Goal: Information Seeking & Learning: Learn about a topic

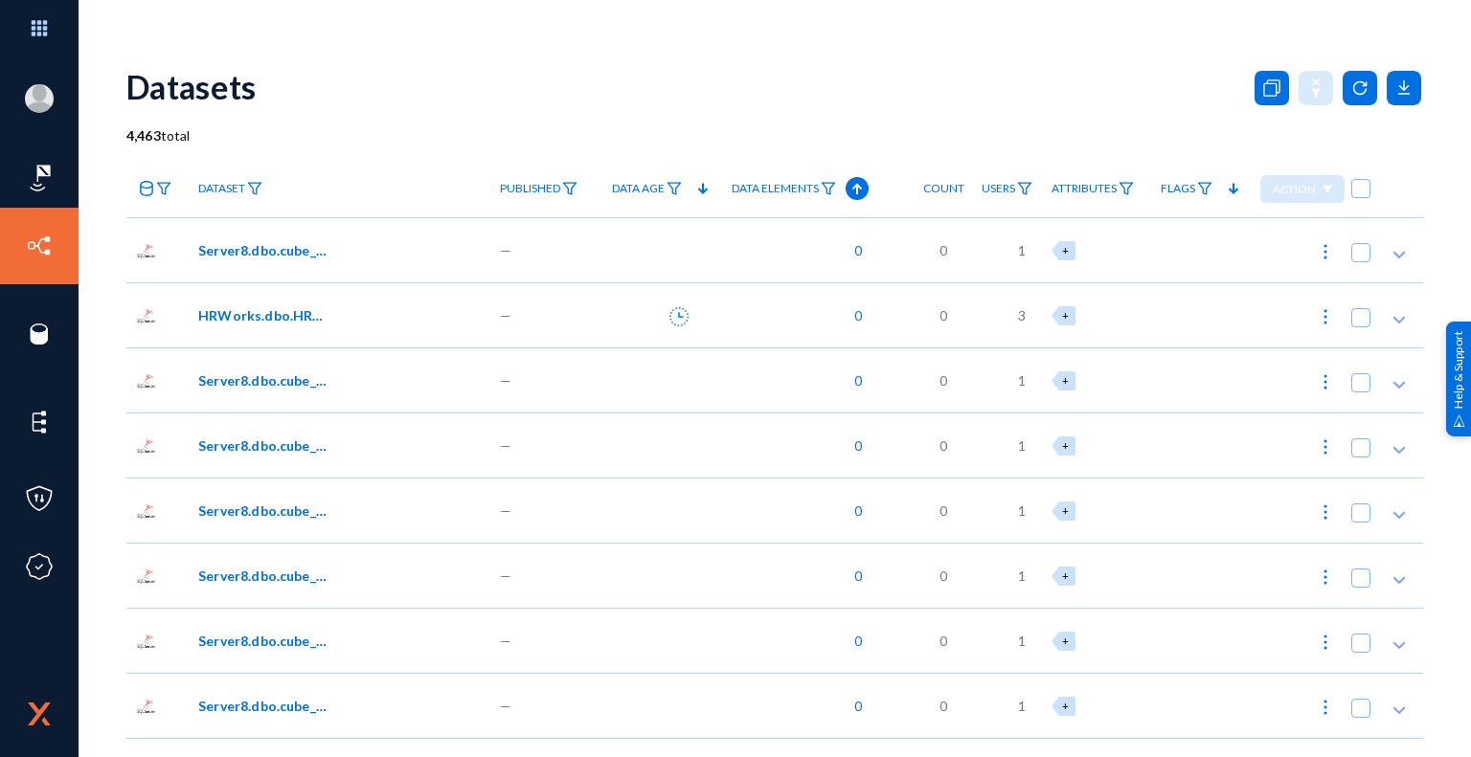
click at [148, 181] on mat-icon at bounding box center [146, 188] width 15 height 15
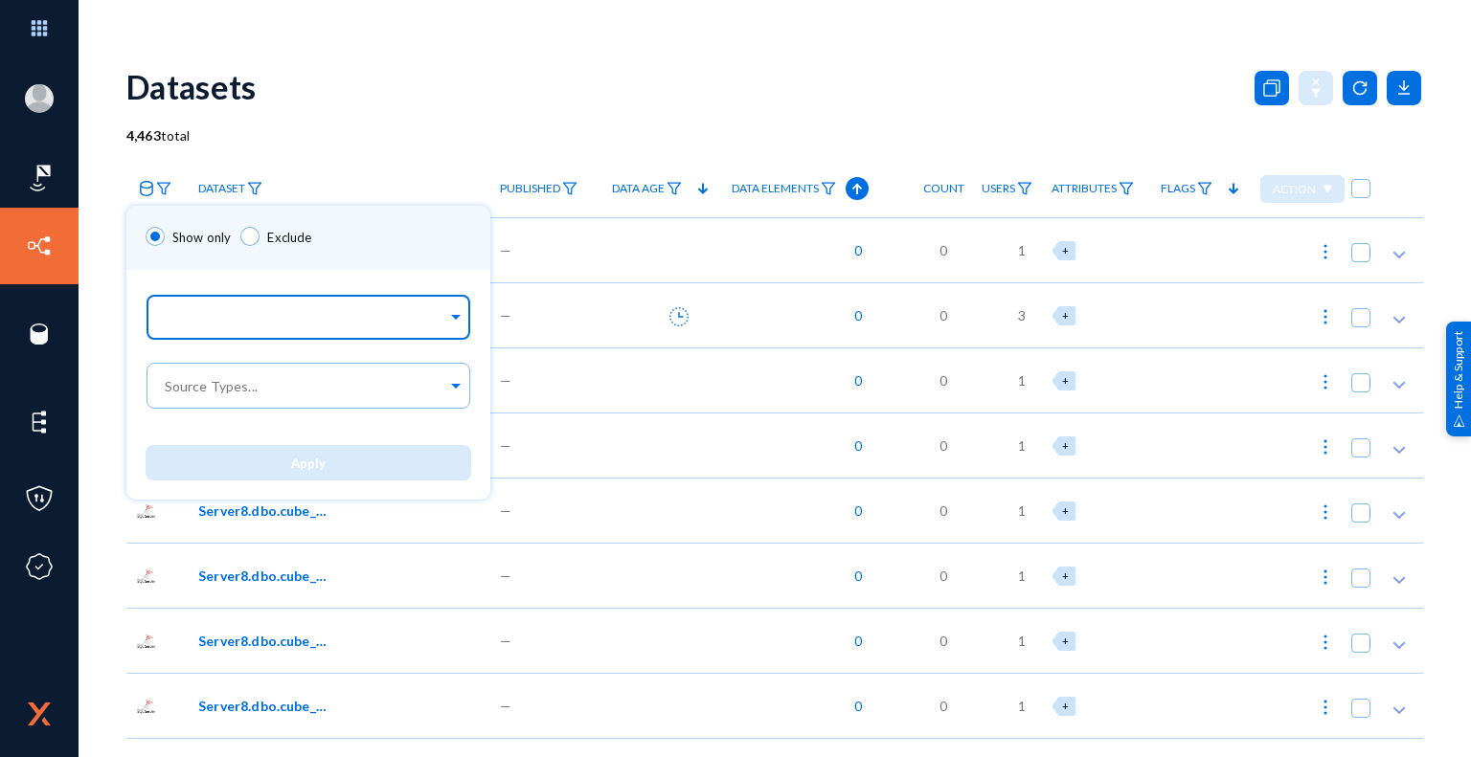
click at [310, 325] on input "text" at bounding box center [304, 320] width 286 height 18
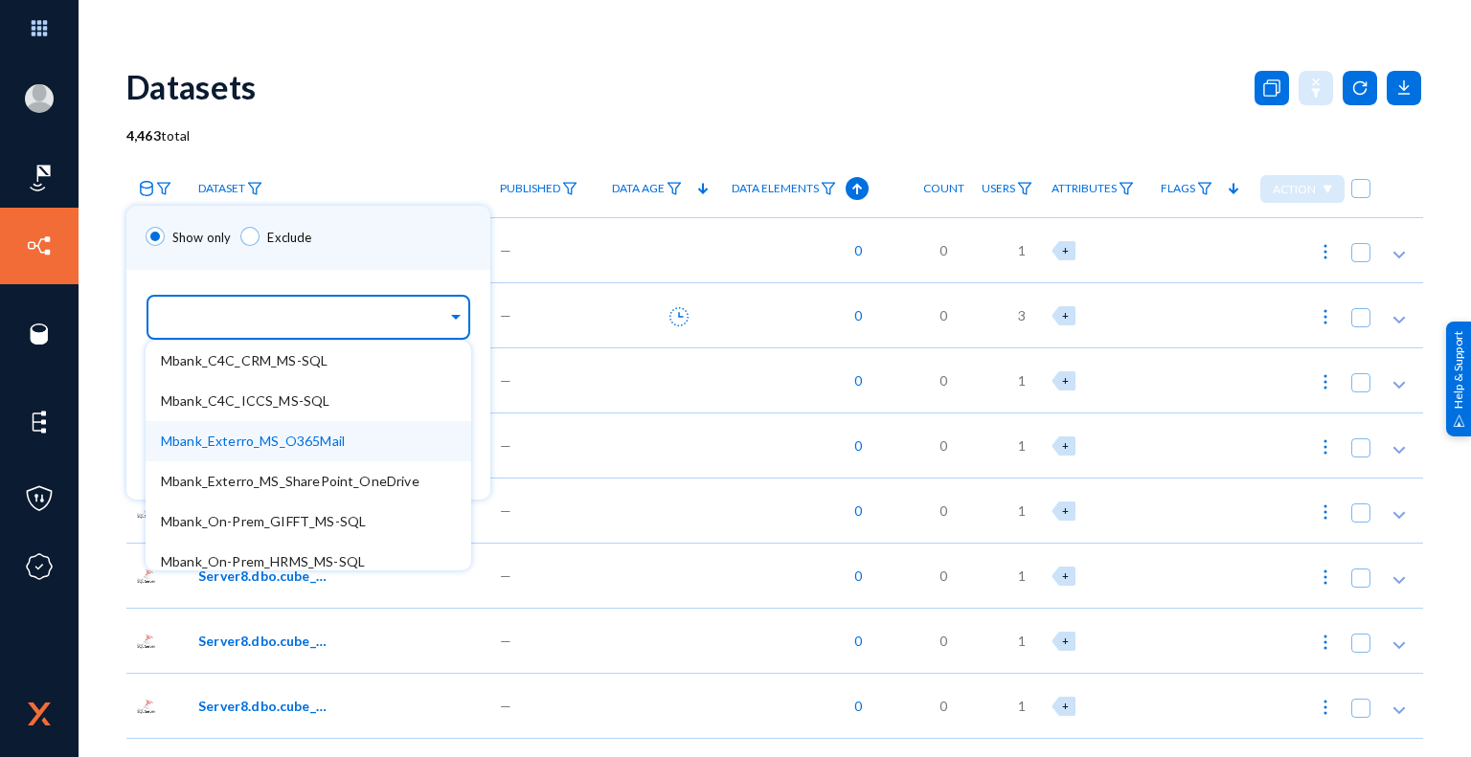
click at [345, 444] on span "Mbank_Exterro_MS_O365Mail" at bounding box center [253, 441] width 184 height 16
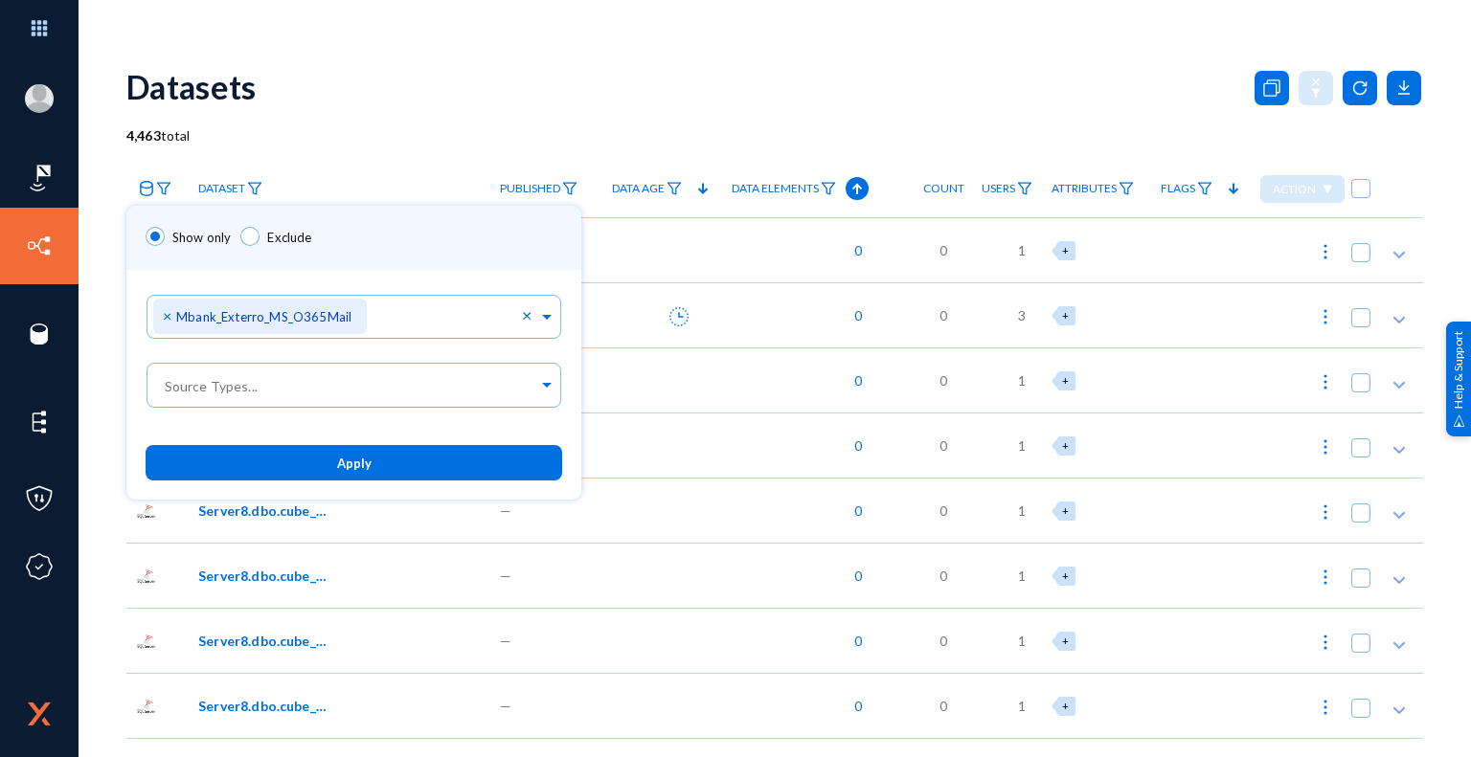
click at [493, 252] on div "Show only Exclude" at bounding box center [353, 238] width 455 height 64
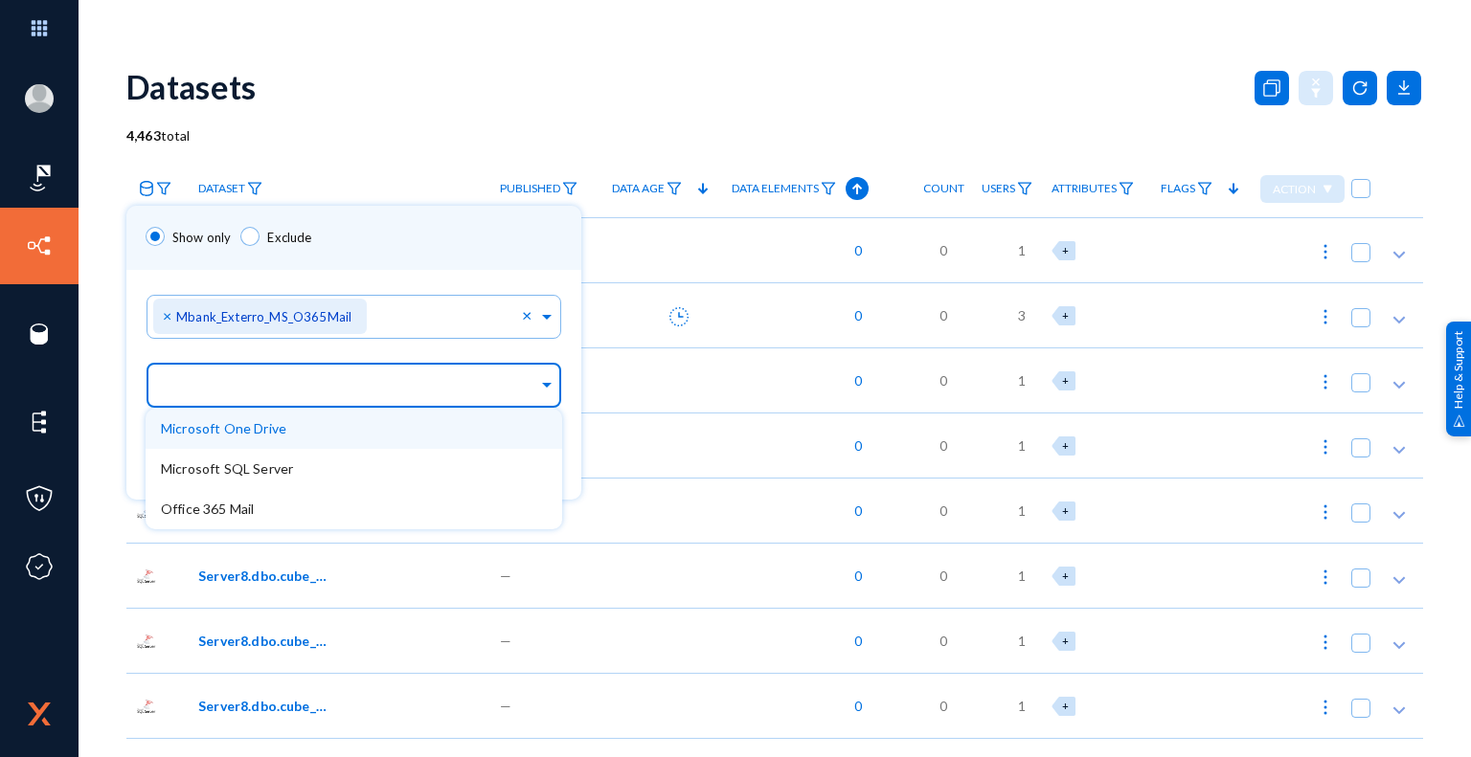
click at [401, 405] on div "Source Types..." at bounding box center [349, 381] width 377 height 55
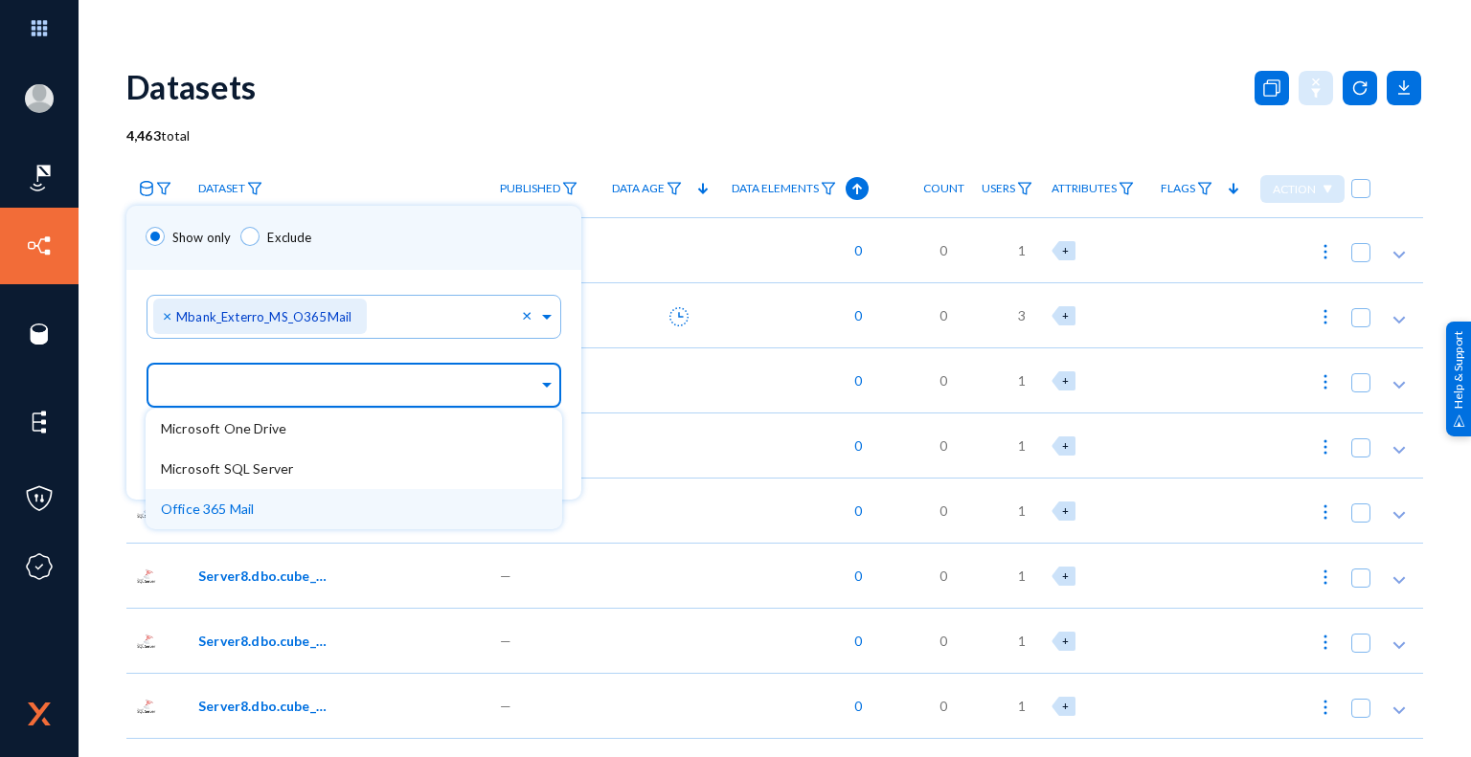
click at [249, 513] on span "Office 365 Mail" at bounding box center [207, 509] width 93 height 16
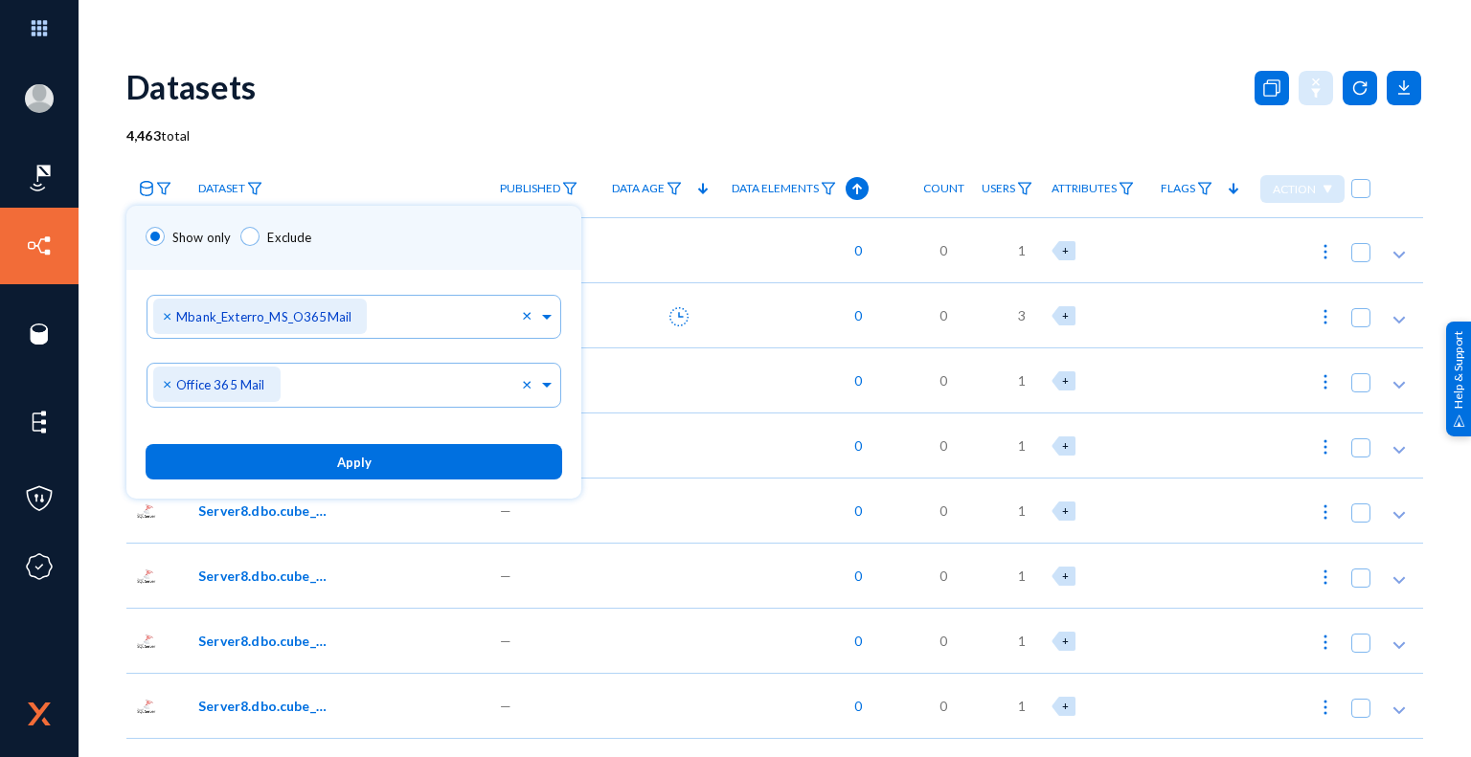
click at [420, 349] on ng-select "Sources... × Mbank_Exterro_MS_O365Mail ×" at bounding box center [354, 323] width 416 height 68
click at [366, 466] on span "Apply" at bounding box center [354, 462] width 34 height 15
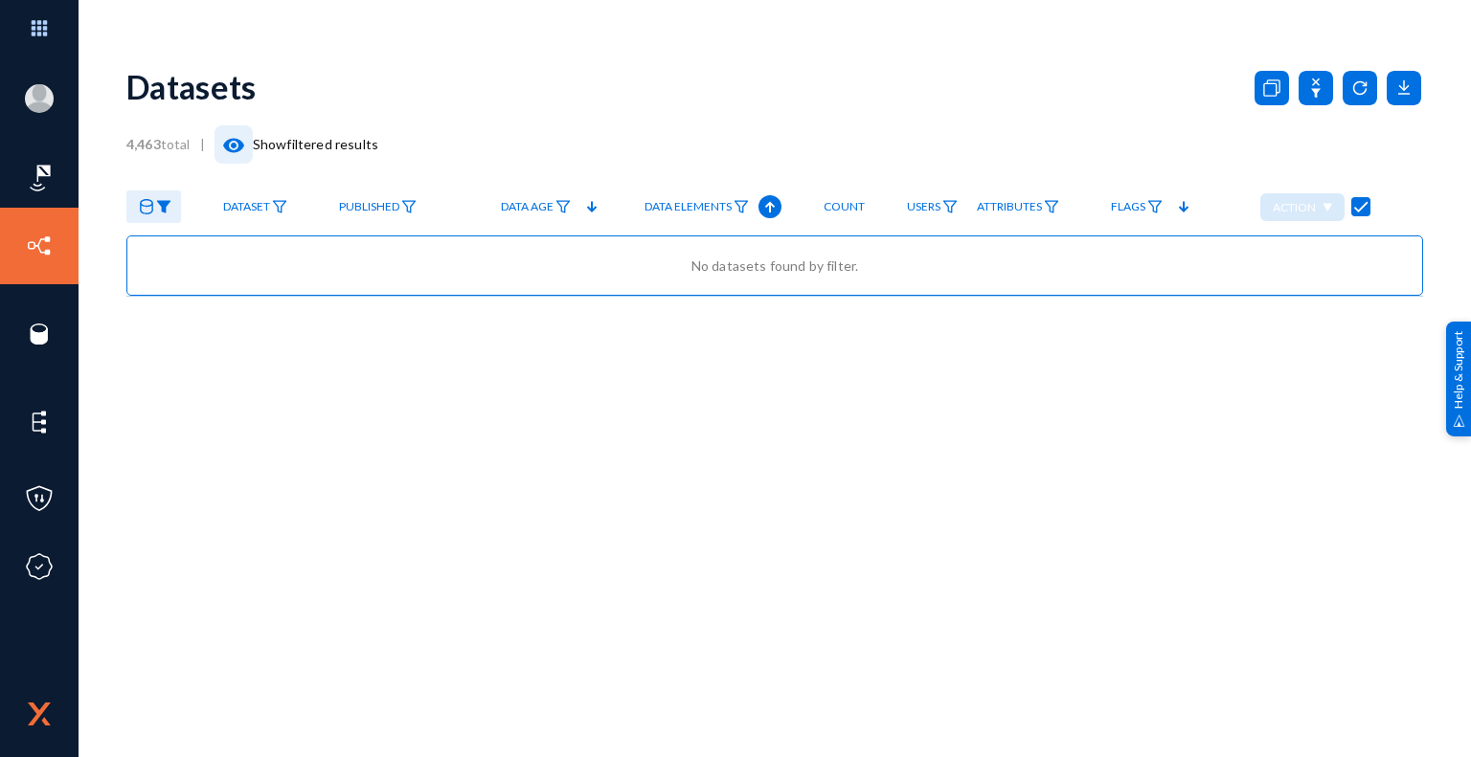
click at [241, 144] on mat-icon "visibility" at bounding box center [233, 145] width 23 height 23
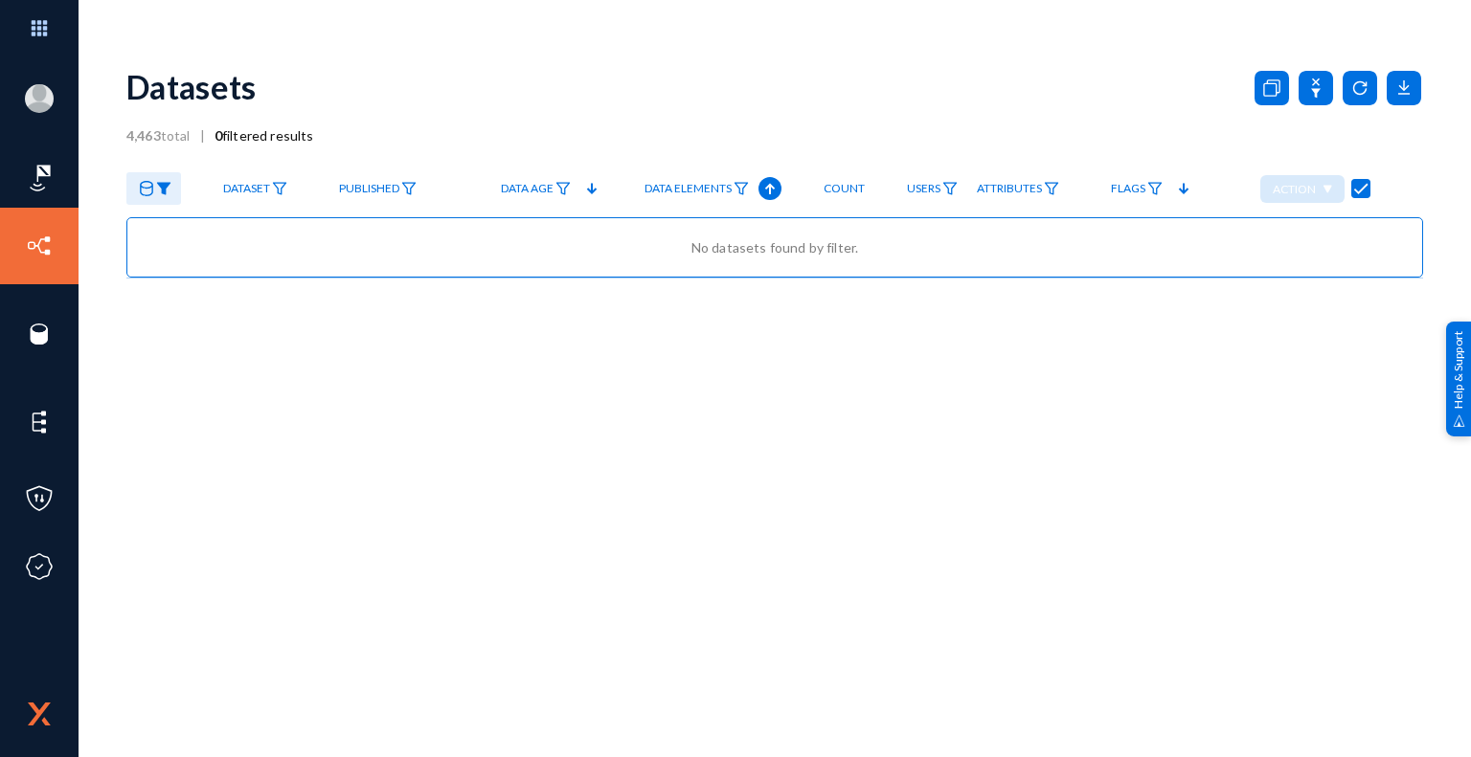
click at [143, 187] on icon at bounding box center [146, 188] width 13 height 15
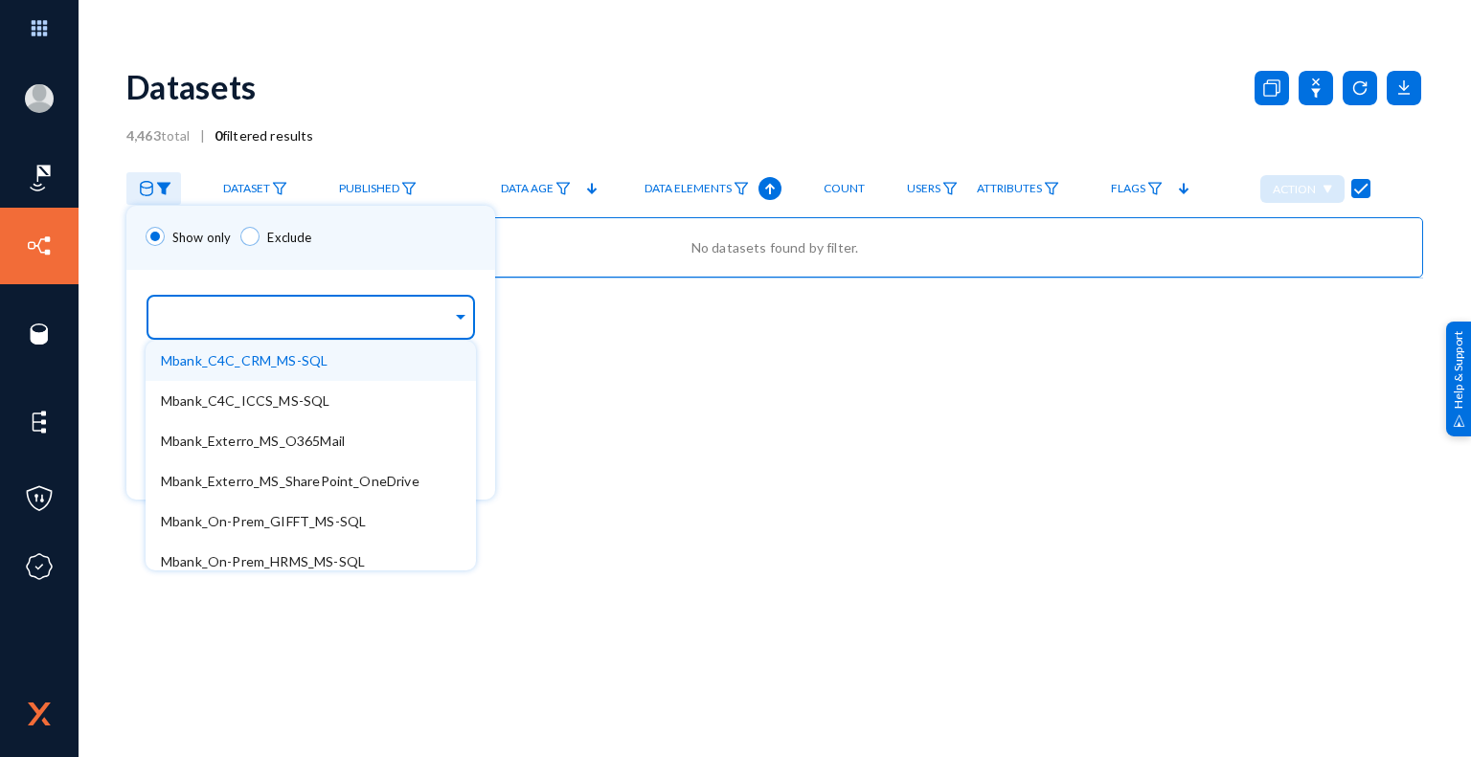
click at [458, 314] on span at bounding box center [460, 314] width 17 height 20
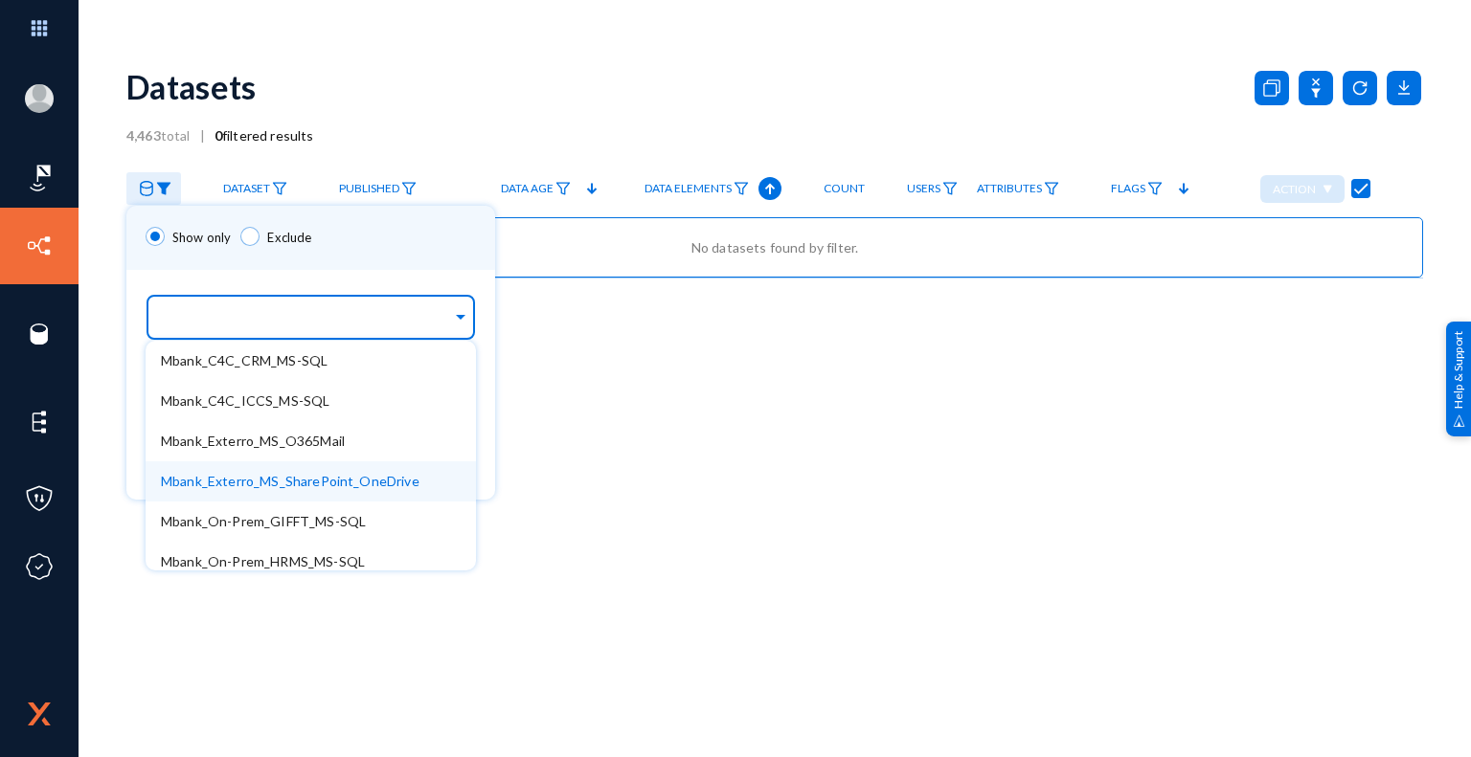
click at [368, 482] on span "Mbank_Exterro_MS_SharePoint_OneDrive" at bounding box center [290, 481] width 258 height 16
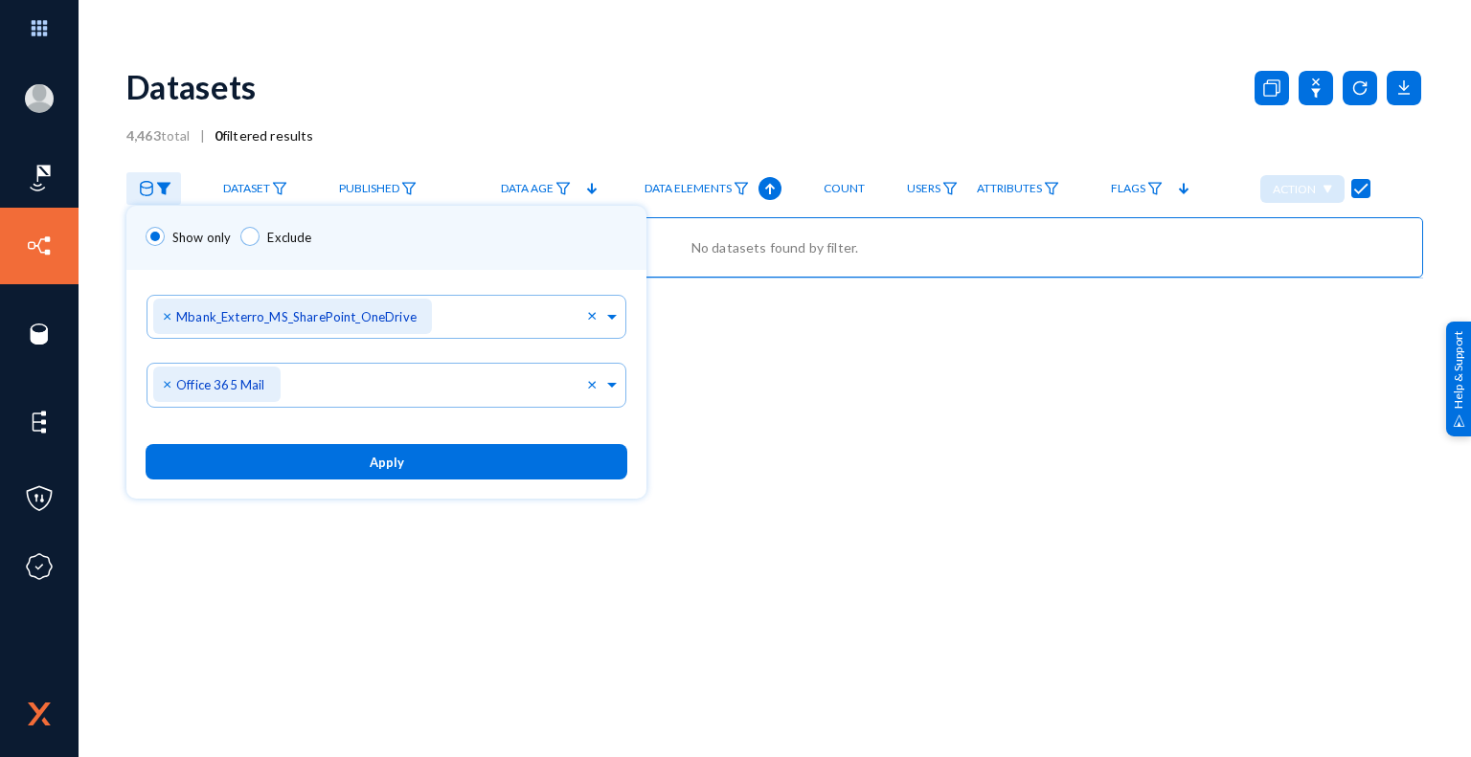
click at [513, 271] on div "Sources... × Mbank_Exterro_MS_SharePoint_OneDrive ×" at bounding box center [386, 313] width 520 height 87
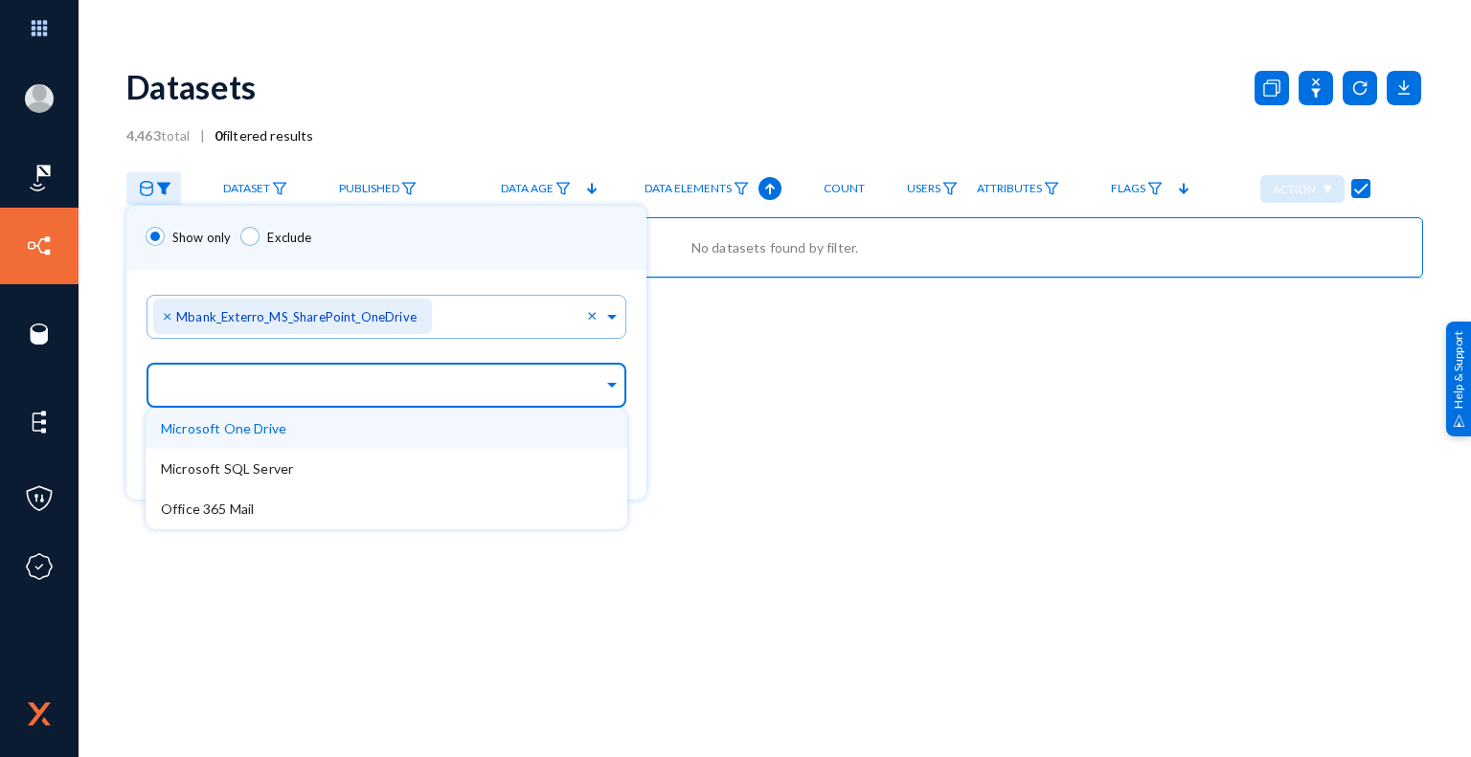
click at [506, 386] on input "text" at bounding box center [382, 388] width 442 height 18
click at [315, 436] on div "Microsoft One Drive" at bounding box center [387, 429] width 482 height 40
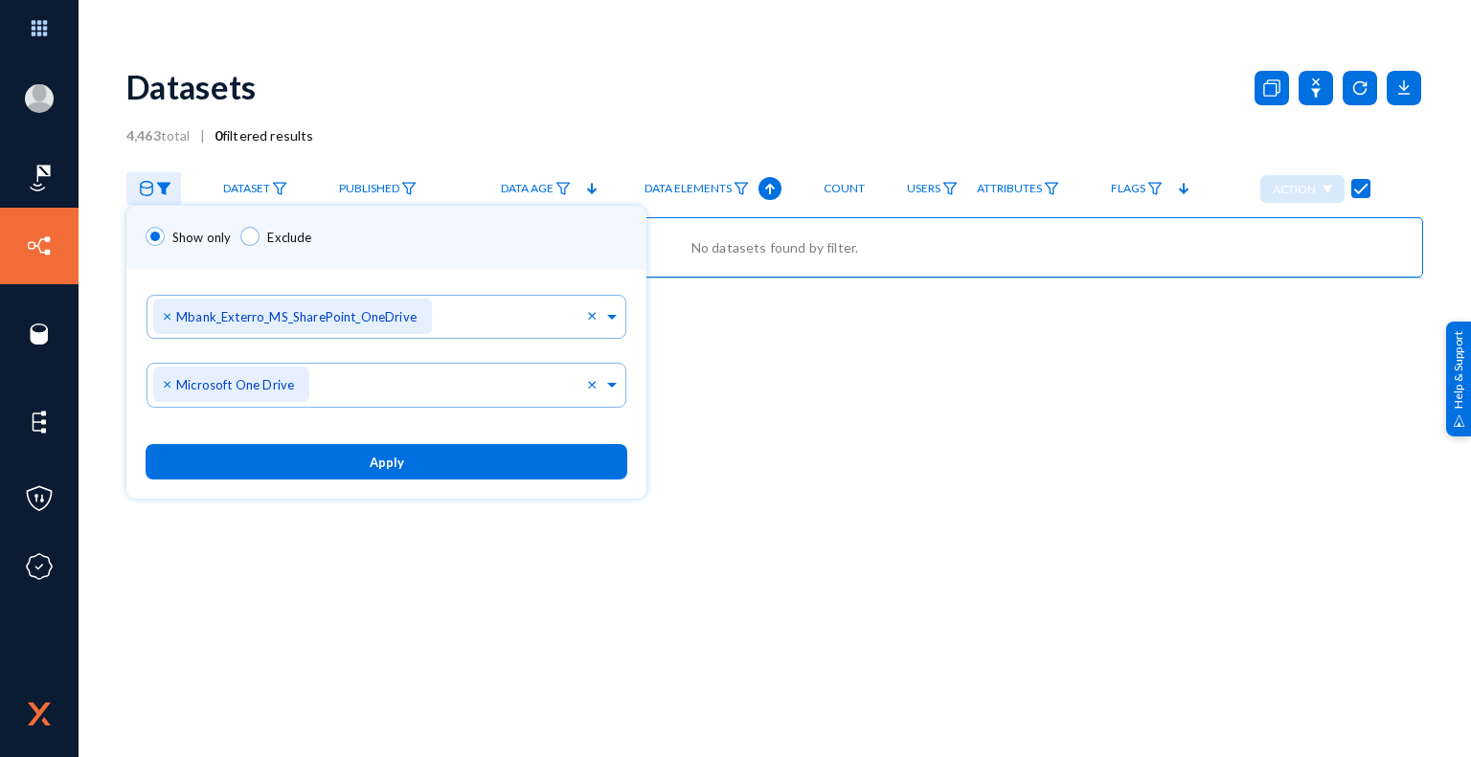
click at [519, 596] on div at bounding box center [735, 378] width 1471 height 757
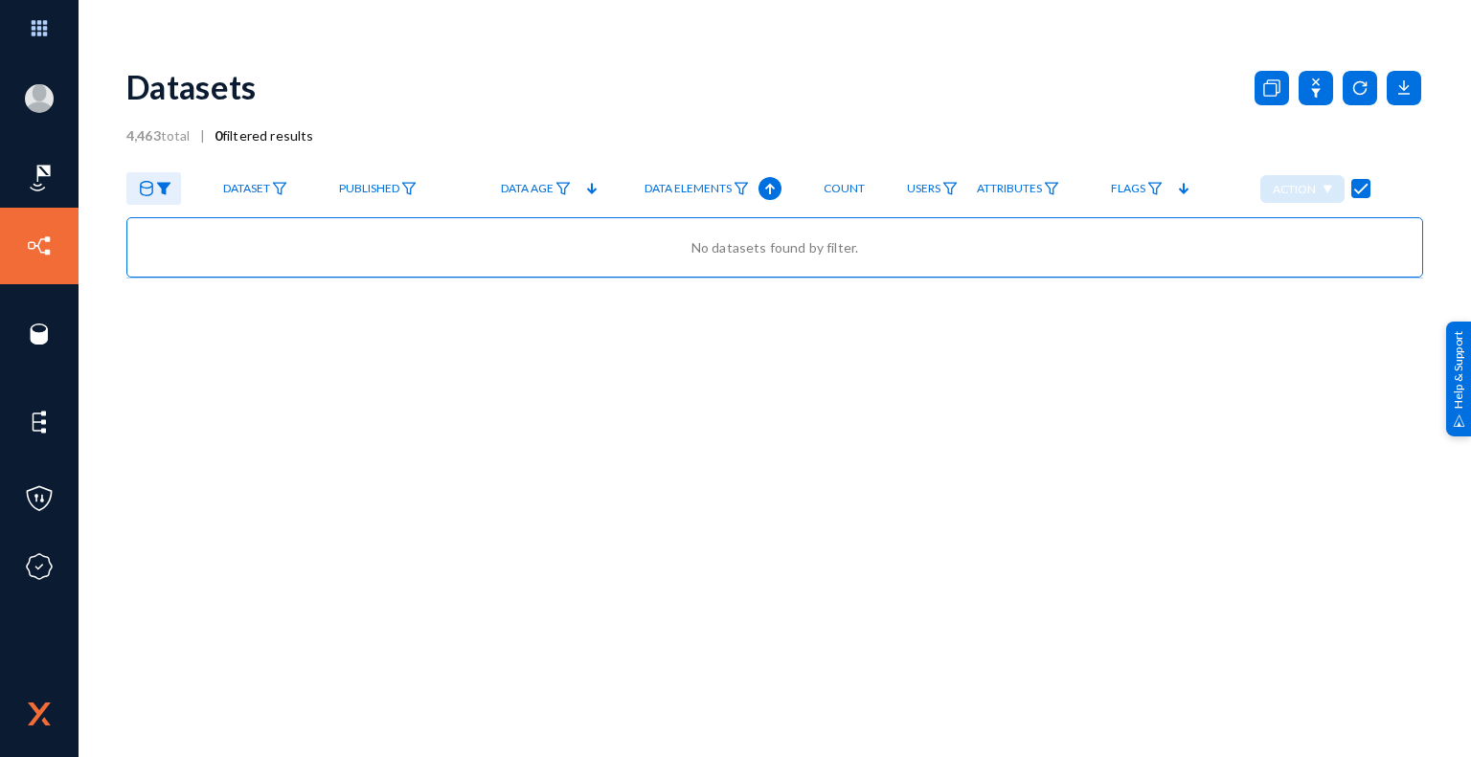
click at [149, 187] on icon at bounding box center [146, 188] width 13 height 15
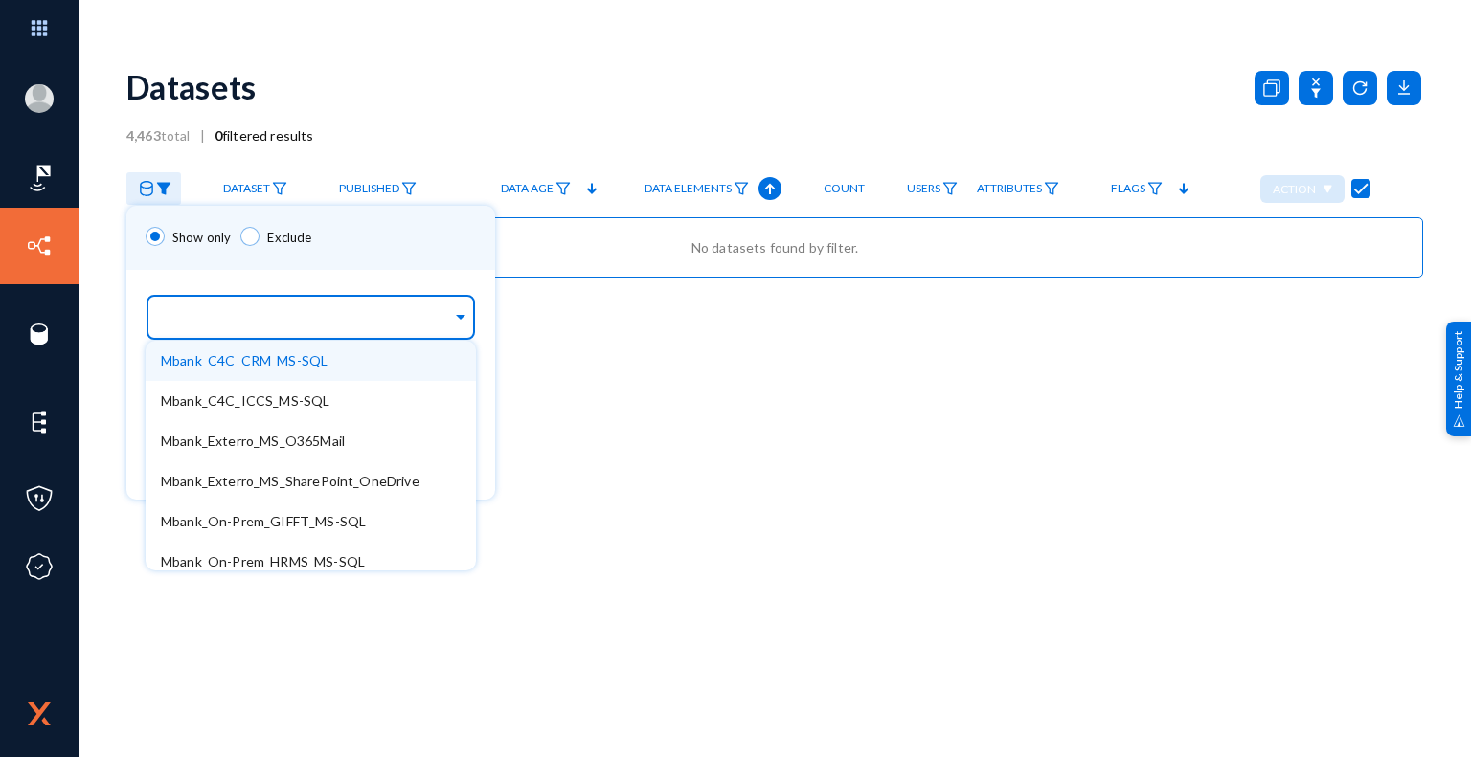
click at [458, 312] on span at bounding box center [460, 314] width 17 height 20
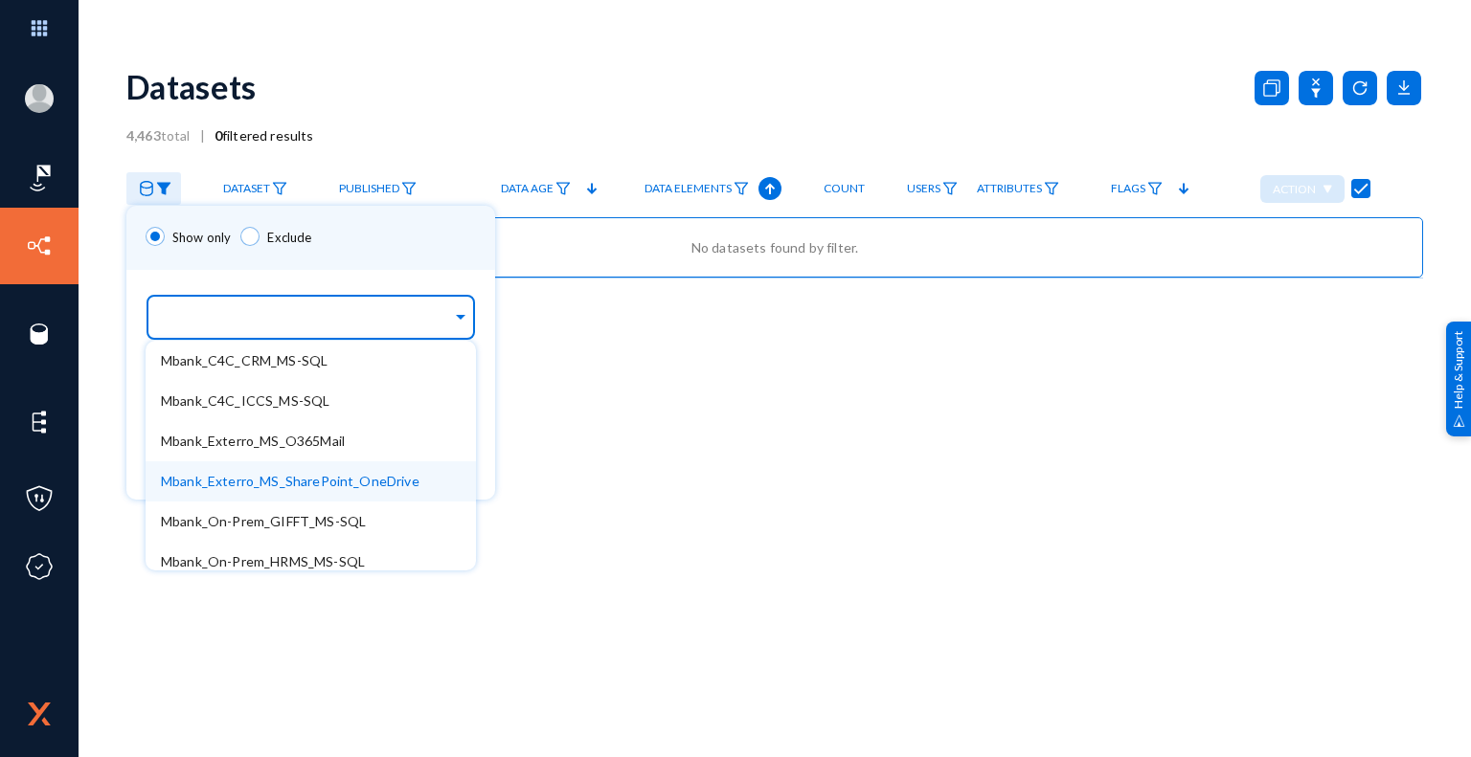
click at [386, 485] on span "Mbank_Exterro_MS_SharePoint_OneDrive" at bounding box center [290, 481] width 258 height 16
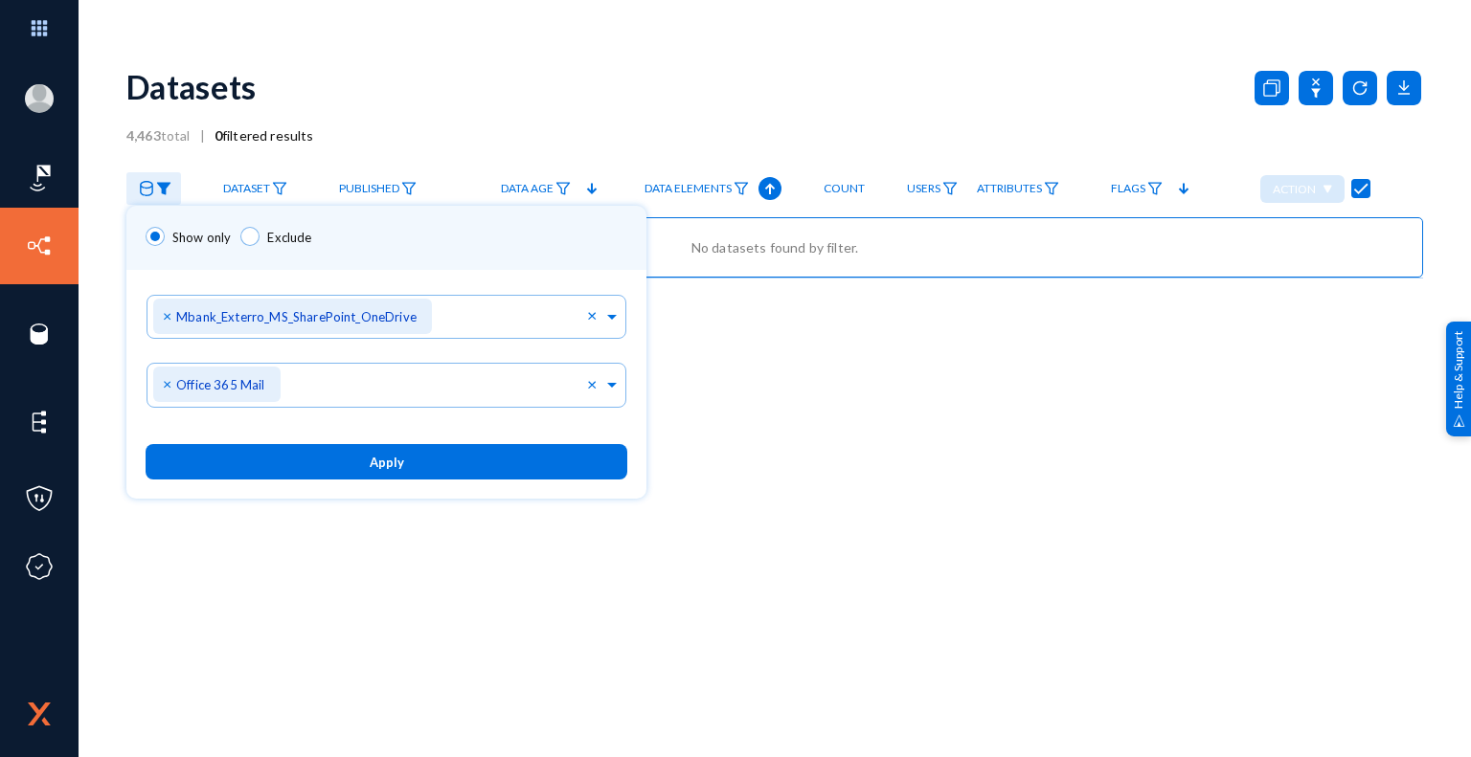
click at [525, 286] on div "Sources... × Mbank_Exterro_MS_SharePoint_OneDrive ×" at bounding box center [386, 313] width 520 height 87
click at [168, 385] on span "×" at bounding box center [169, 383] width 13 height 18
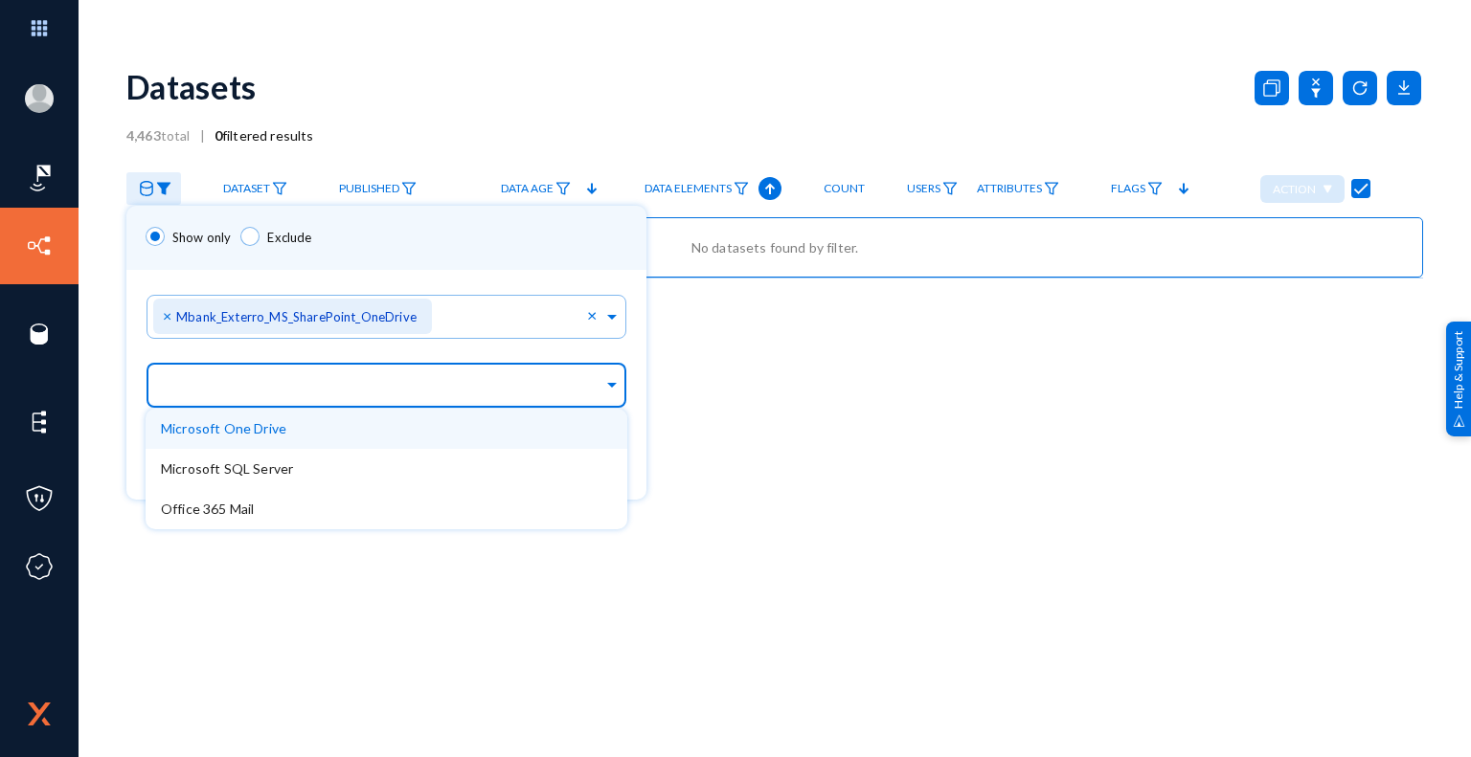
click at [606, 386] on span at bounding box center [611, 382] width 17 height 20
click at [284, 433] on div "Microsoft One Drive" at bounding box center [387, 429] width 482 height 40
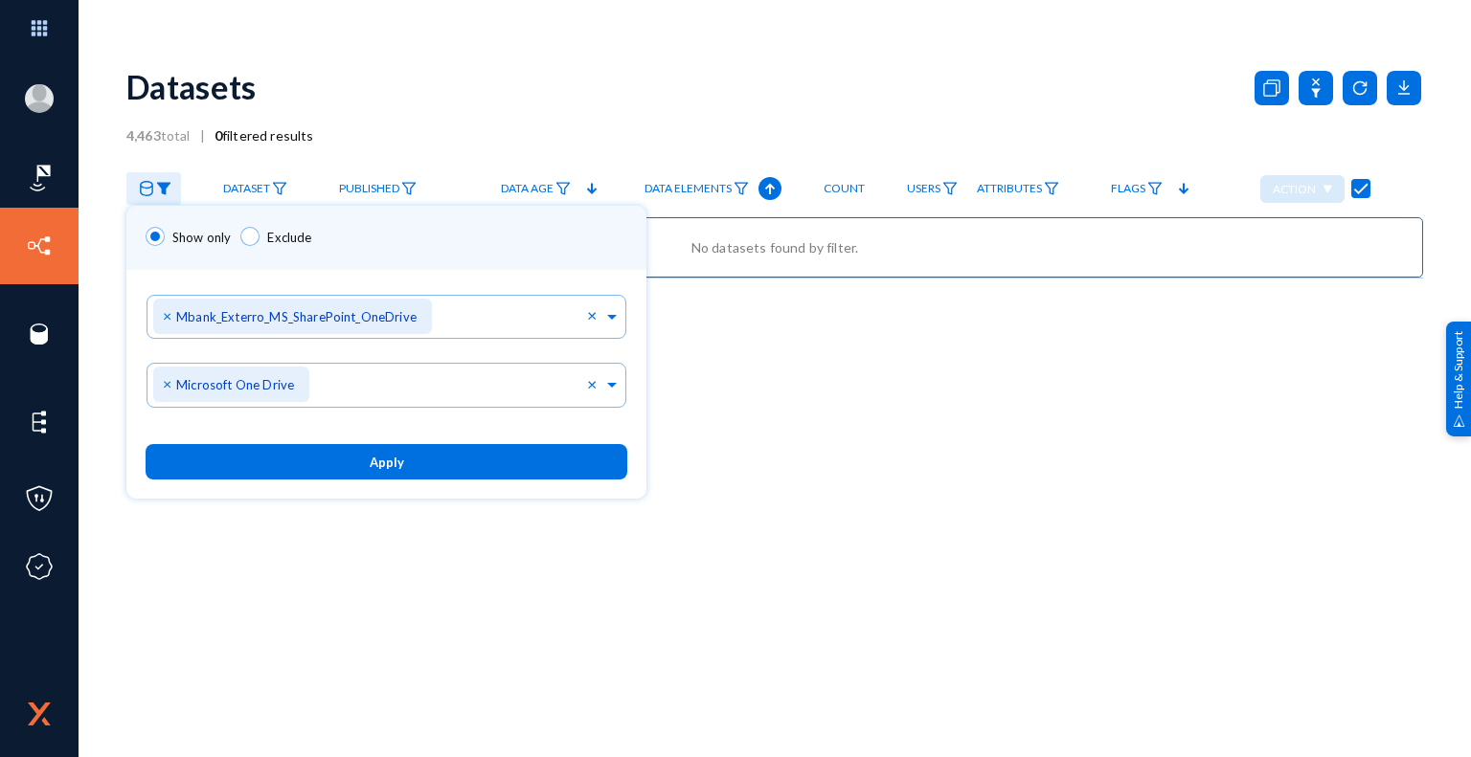
click at [627, 351] on div "Sources... × Mbank_Exterro_MS_SharePoint_OneDrive ×" at bounding box center [386, 313] width 520 height 87
click at [394, 463] on span "Apply" at bounding box center [387, 462] width 34 height 15
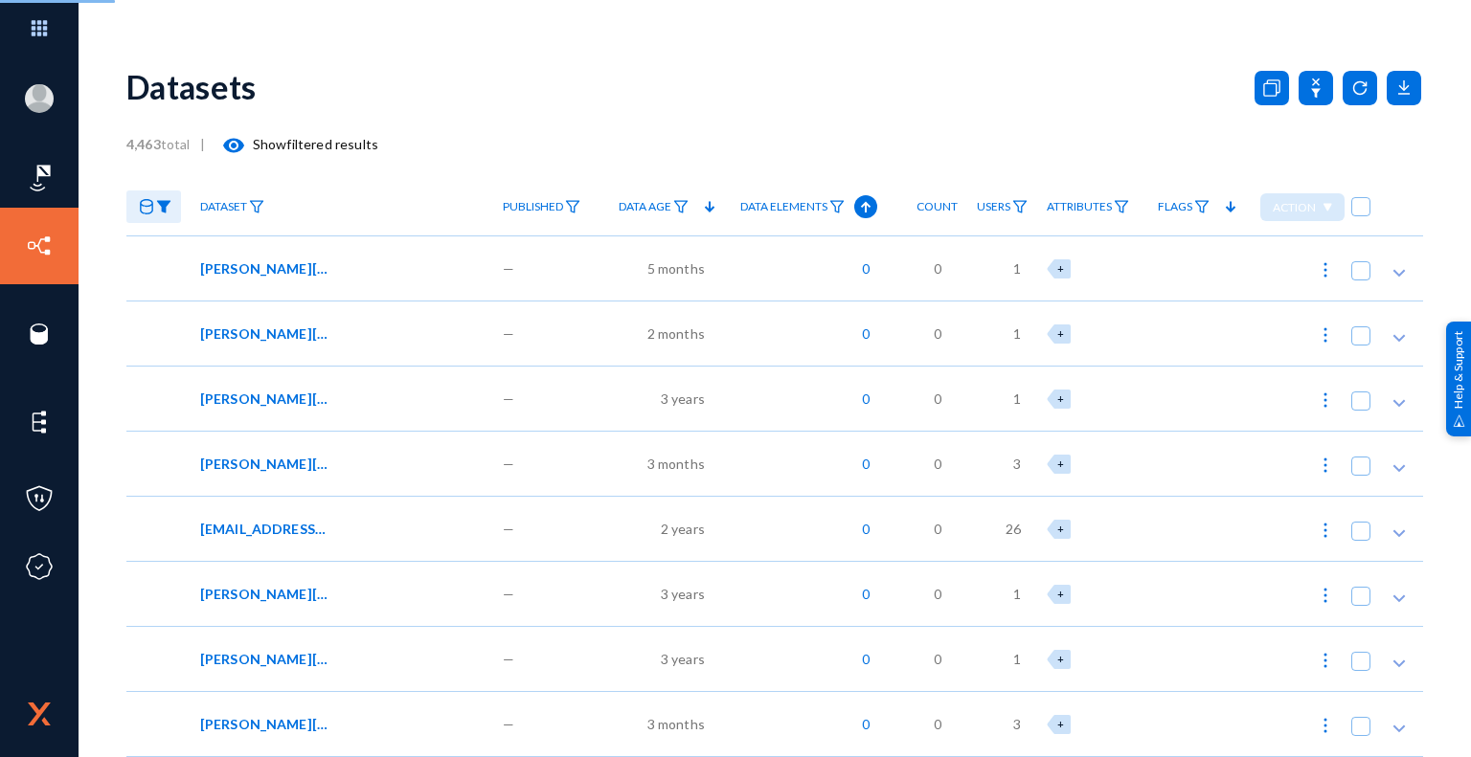
checkbox input "false"
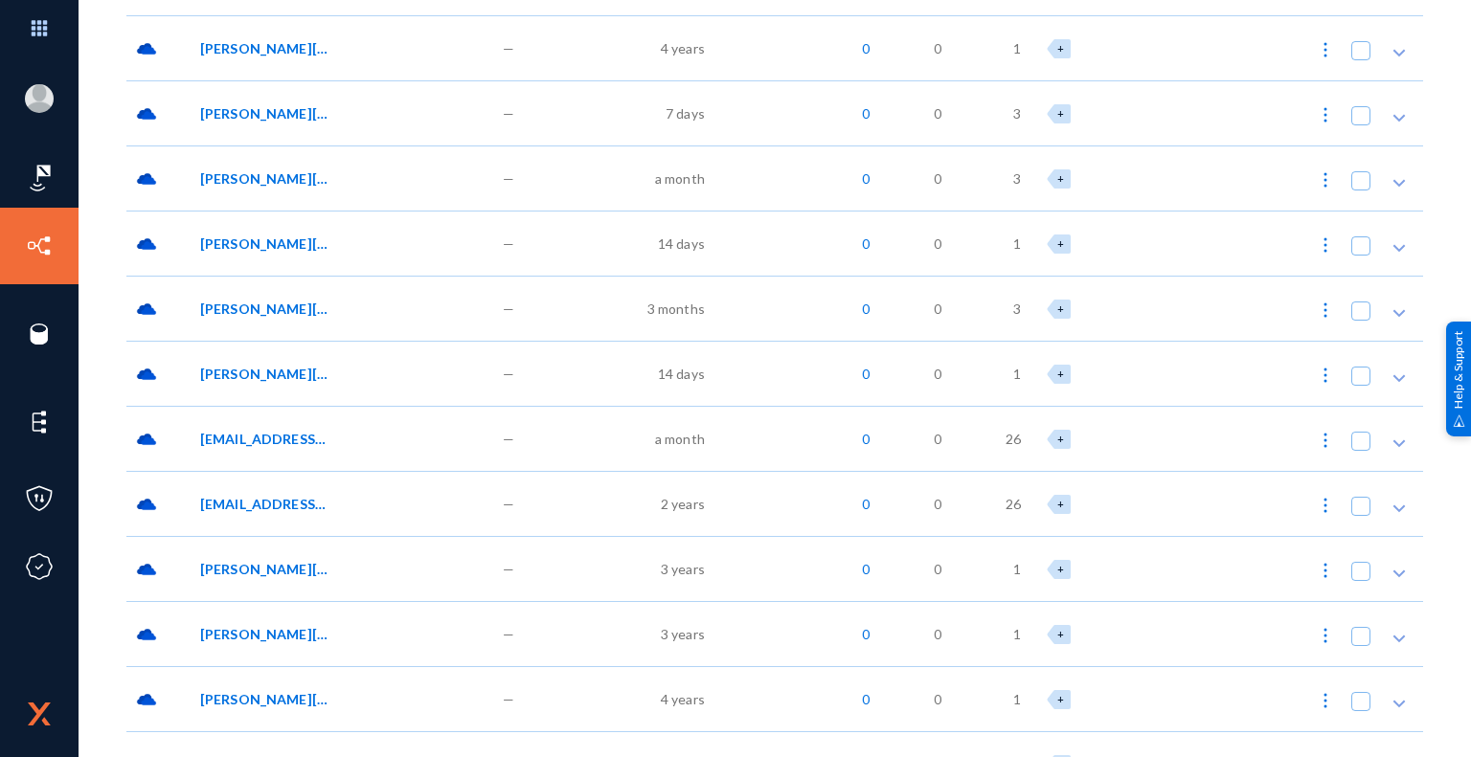
scroll to position [937, 0]
click at [262, 437] on span "[EMAIL_ADDRESS][DOMAIN_NAME]:/OneDrive//Corporate Onboarding Scans/ADD HOUSE IN…" at bounding box center [264, 438] width 129 height 20
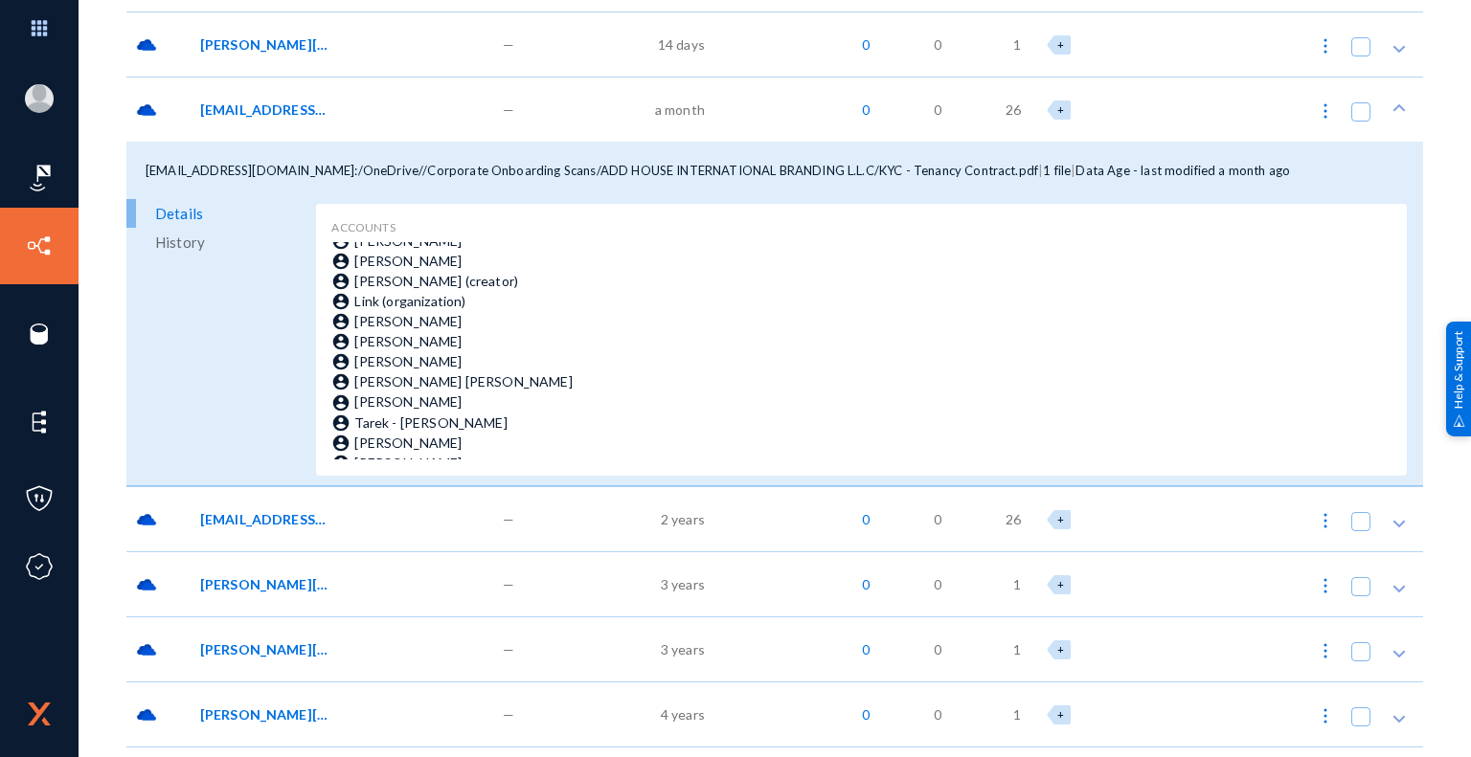
scroll to position [1267, 0]
click at [191, 244] on span "History" at bounding box center [180, 241] width 50 height 29
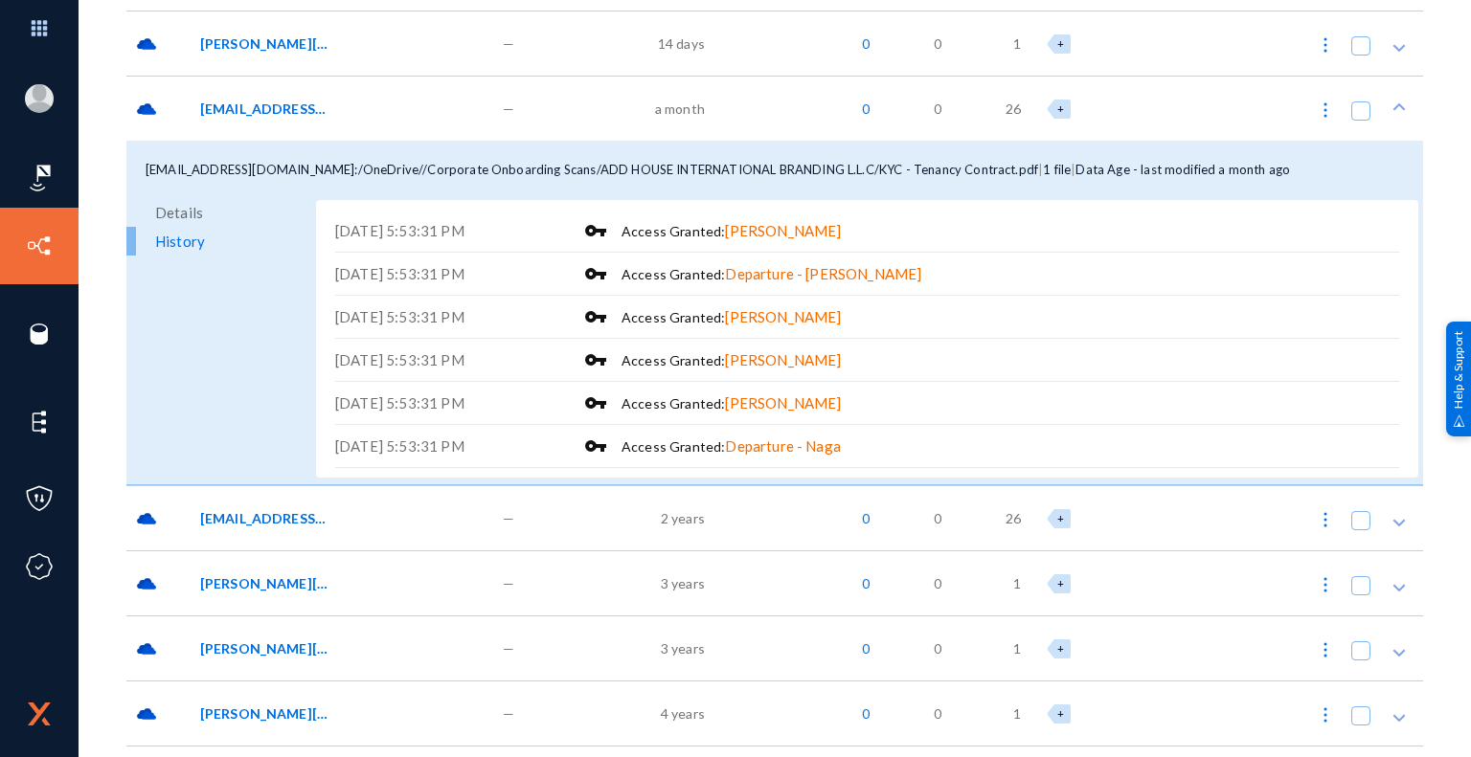
click at [182, 210] on span "Details" at bounding box center [179, 212] width 48 height 29
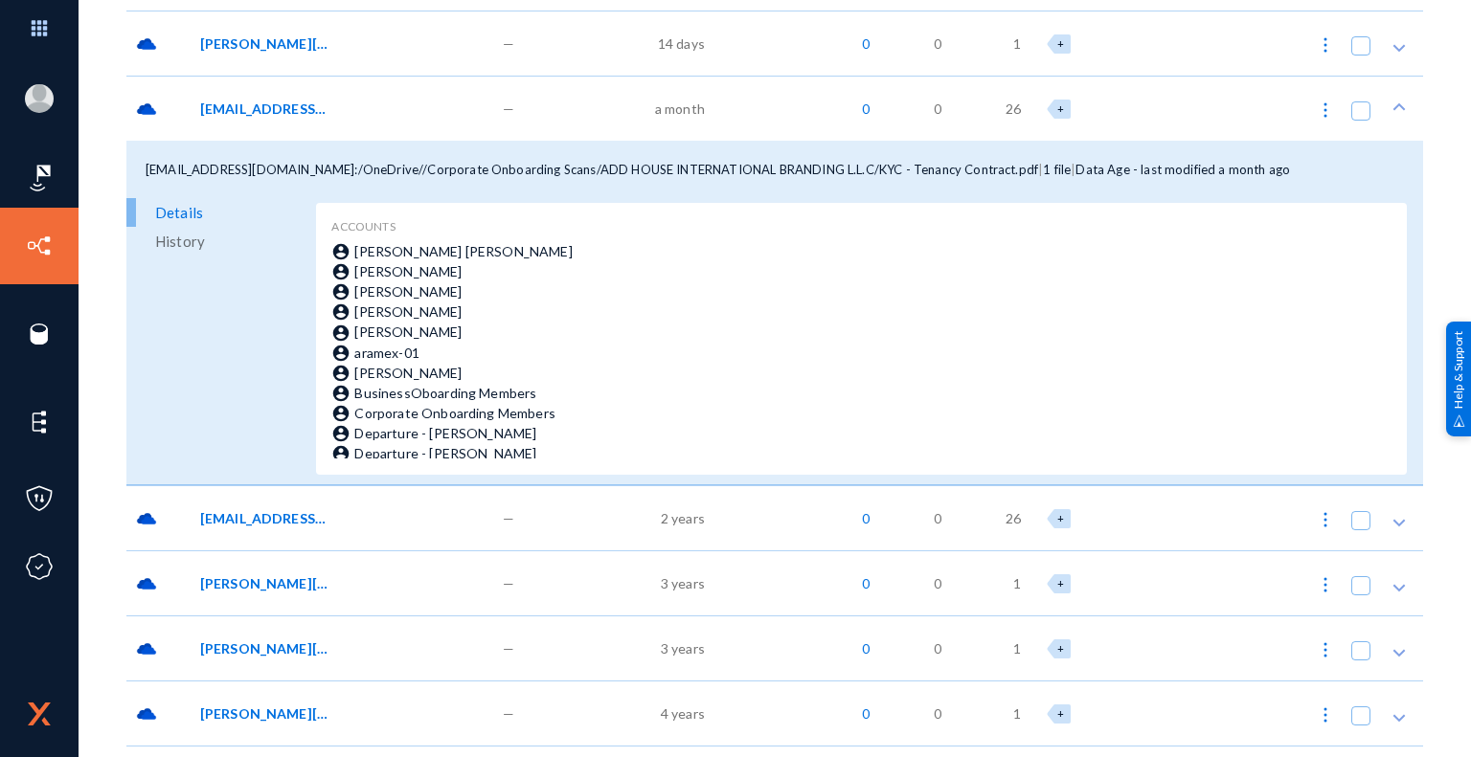
click at [276, 117] on span "[EMAIL_ADDRESS][DOMAIN_NAME]:/OneDrive//Corporate Onboarding Scans/ADD HOUSE IN…" at bounding box center [264, 109] width 129 height 20
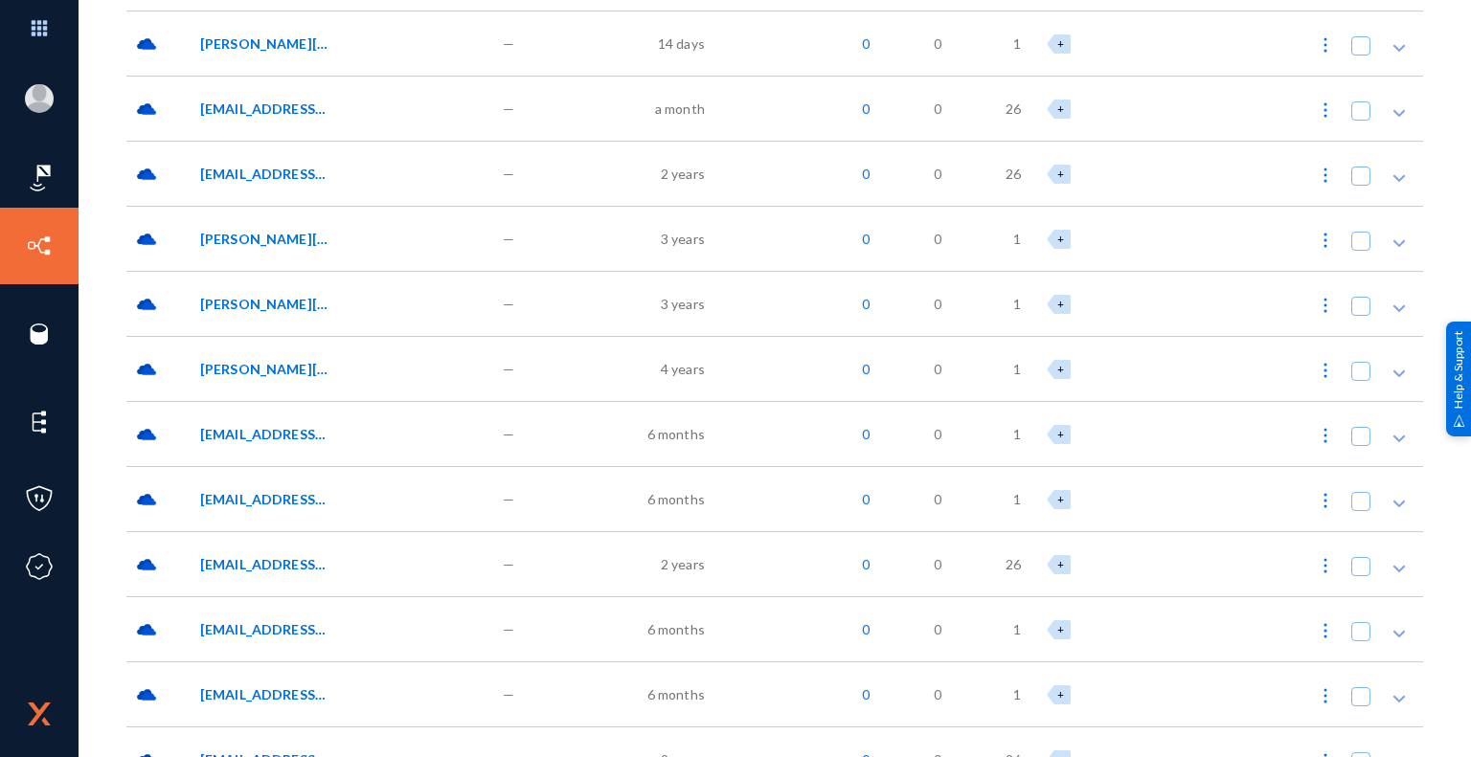
click at [674, 106] on span "a month" at bounding box center [680, 109] width 50 height 20
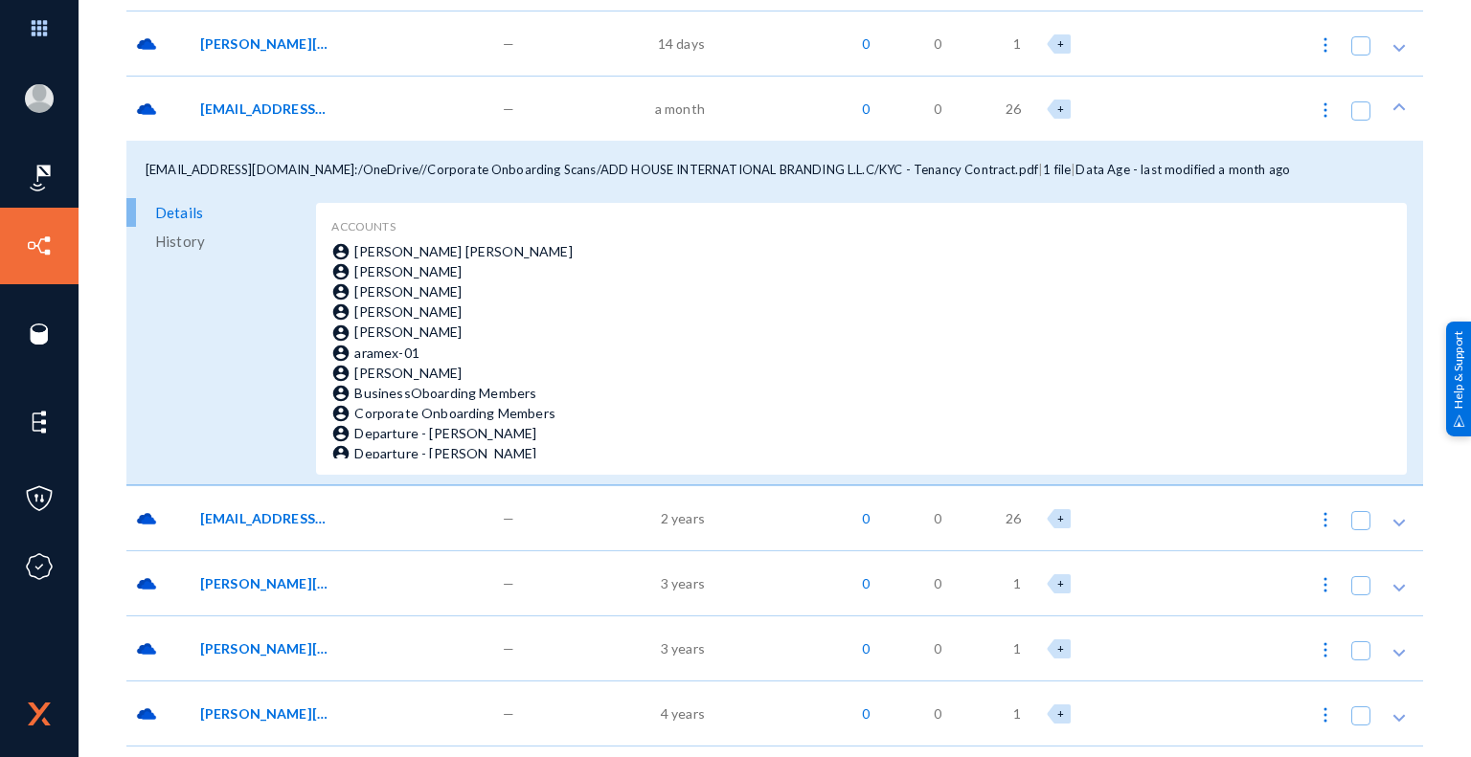
click at [191, 242] on span "History" at bounding box center [180, 241] width 50 height 29
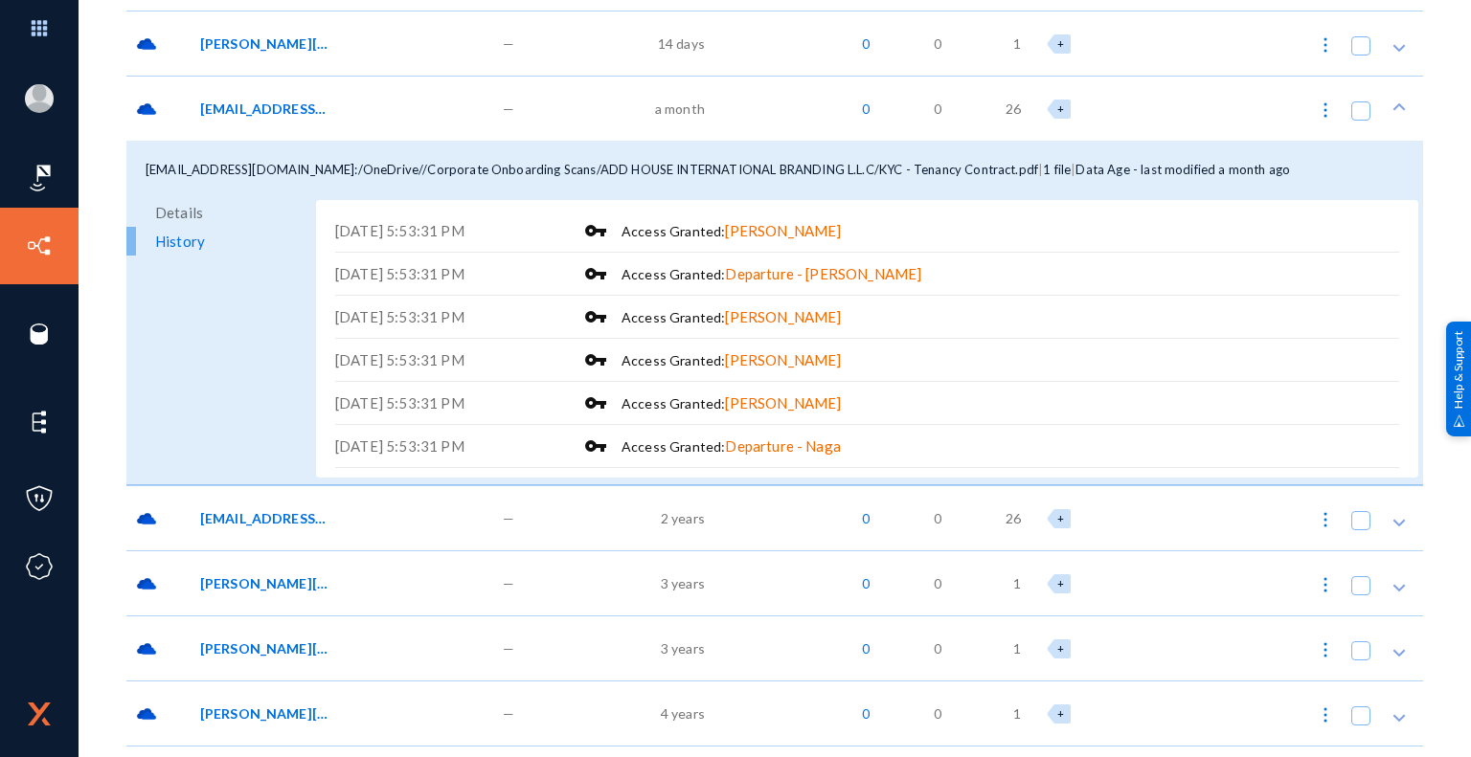
click at [188, 218] on span "Details" at bounding box center [179, 212] width 48 height 29
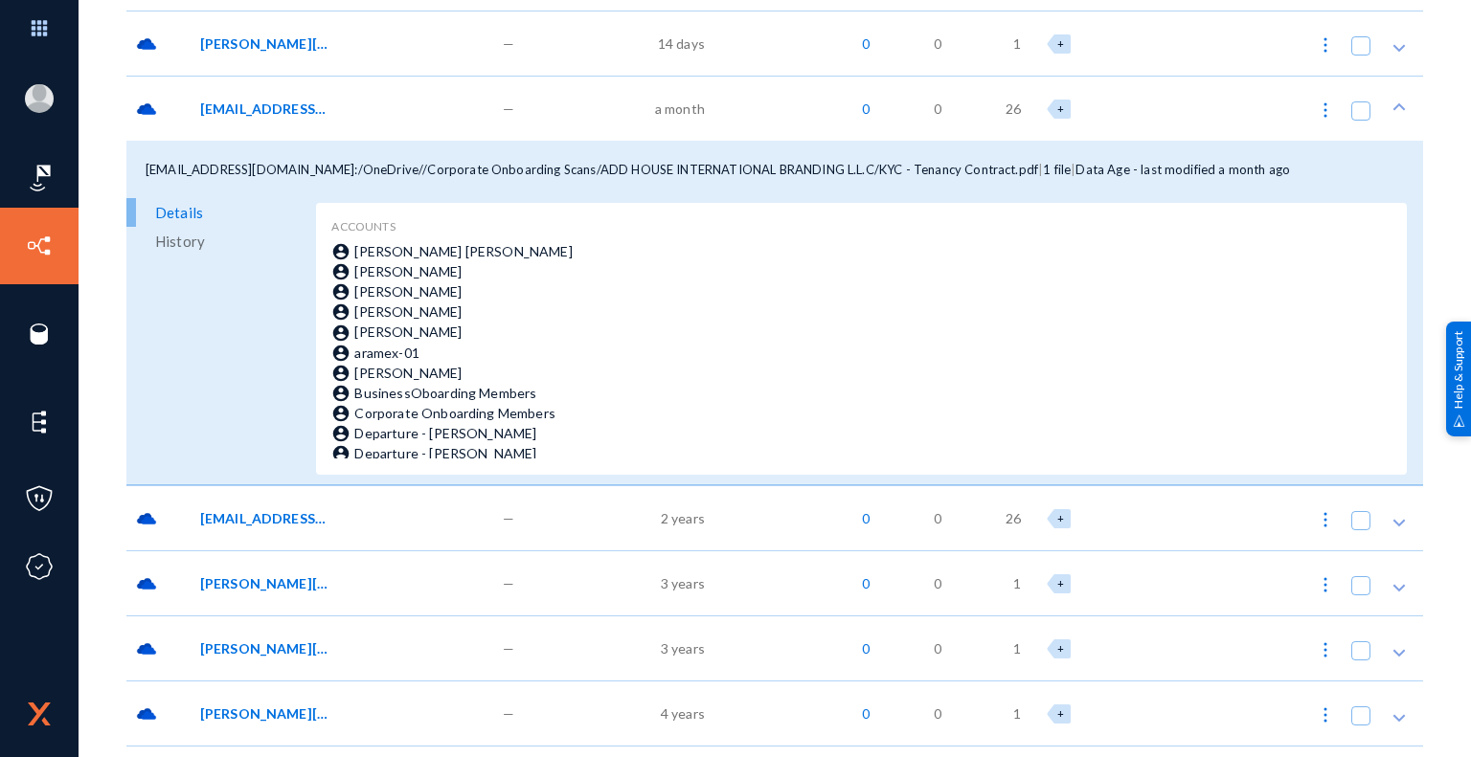
click at [183, 208] on span "Details" at bounding box center [179, 212] width 48 height 29
click at [302, 107] on span "[EMAIL_ADDRESS][DOMAIN_NAME]:/OneDrive//Corporate Onboarding Scans/ADD HOUSE IN…" at bounding box center [264, 109] width 129 height 20
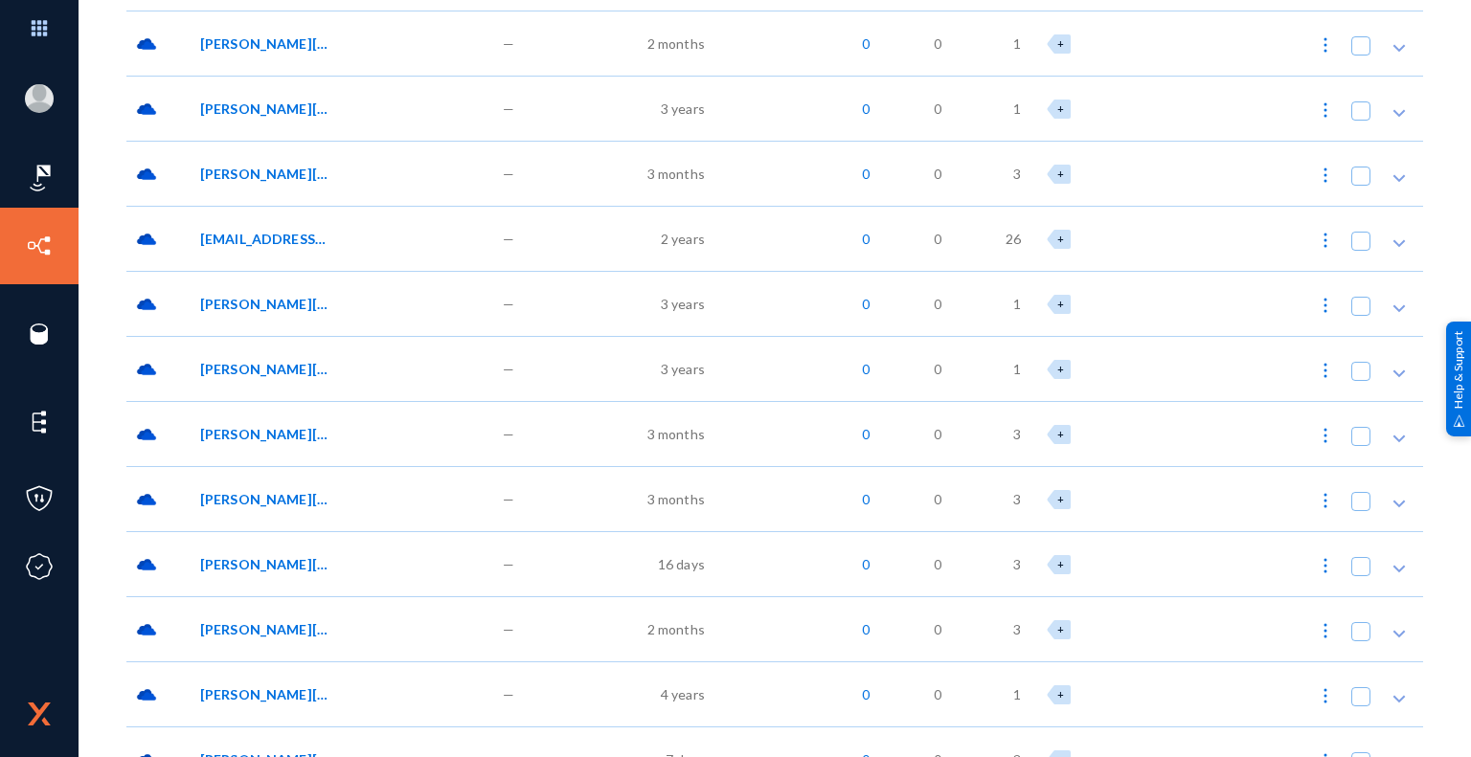
scroll to position [0, 0]
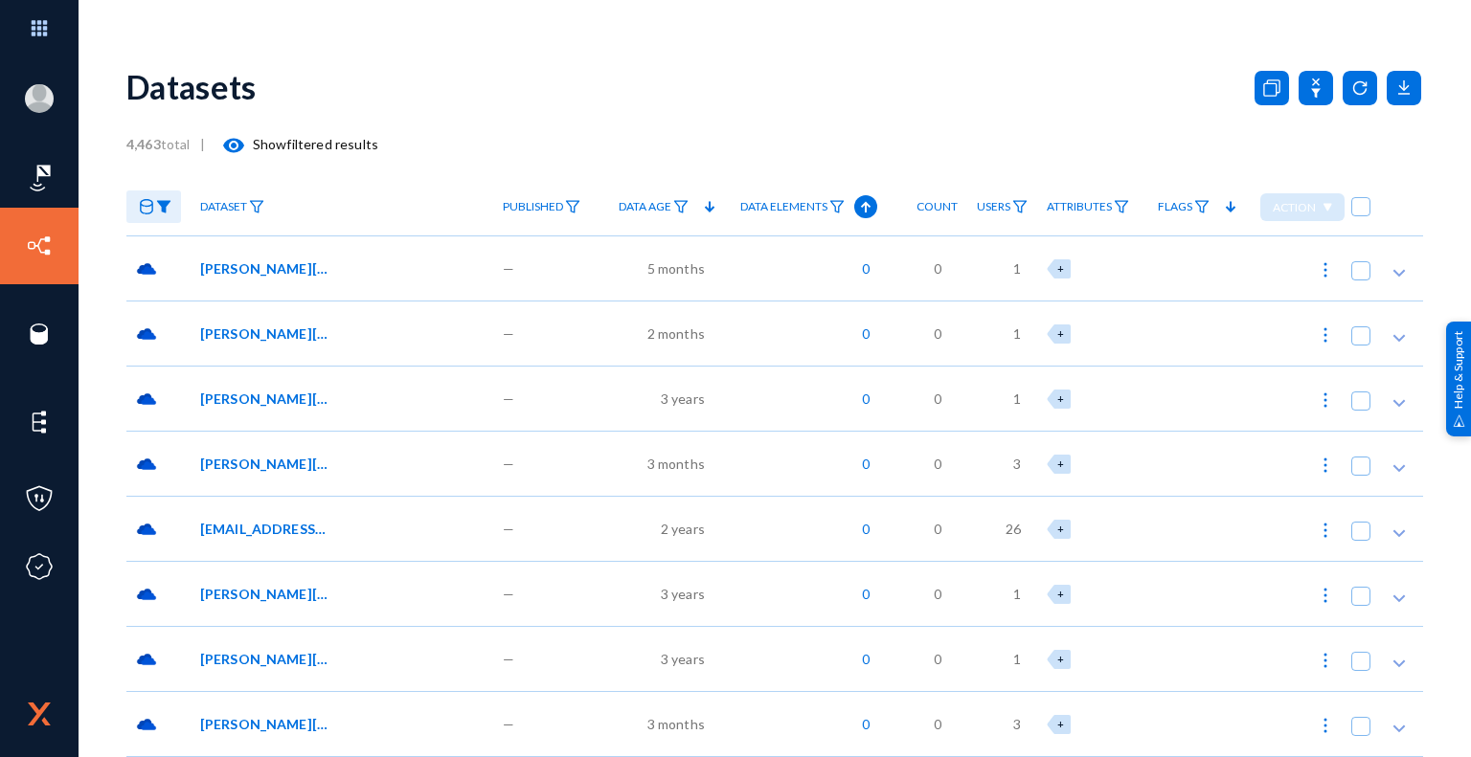
click at [820, 204] on span "Data Elements" at bounding box center [783, 206] width 87 height 13
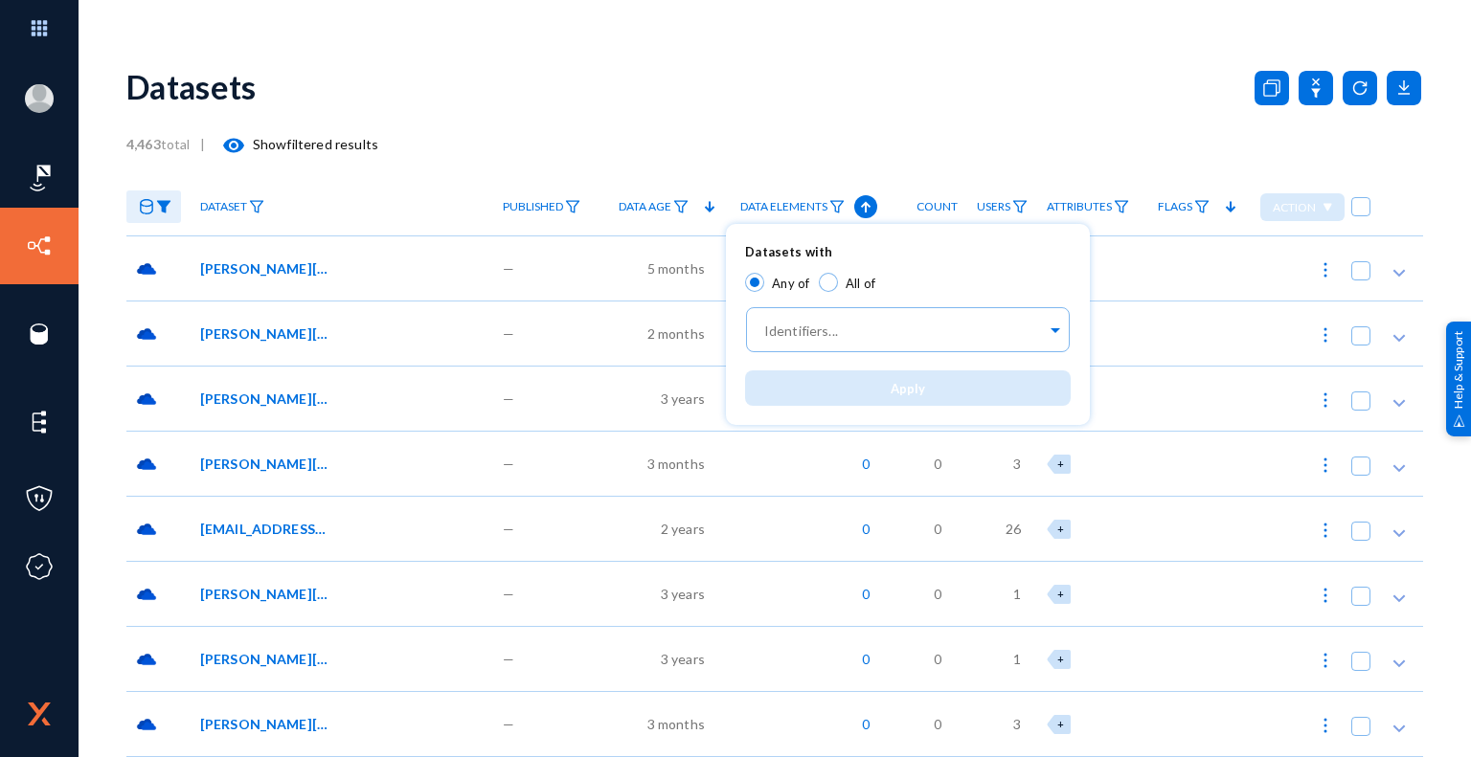
click at [859, 206] on div at bounding box center [735, 378] width 1471 height 757
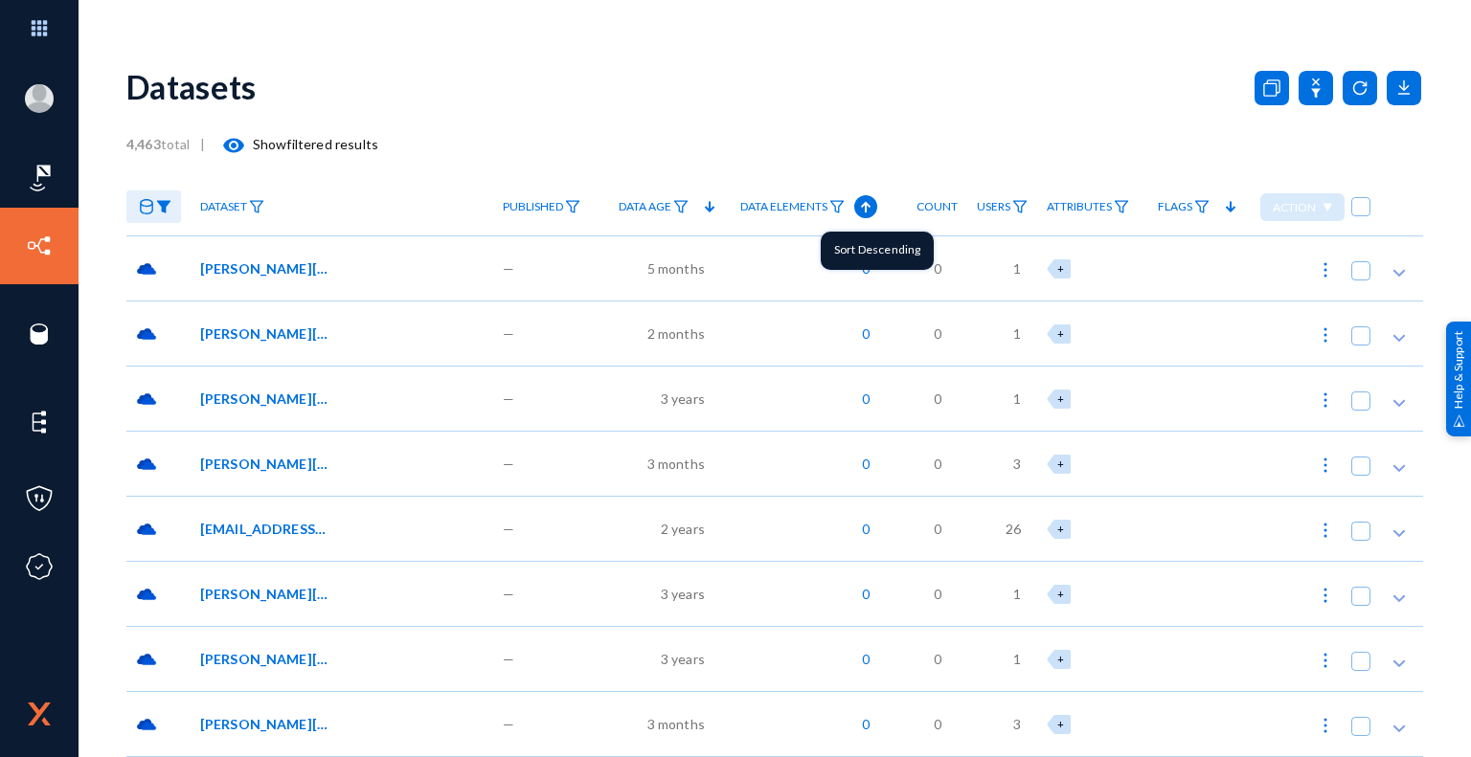
click at [863, 206] on icon at bounding box center [865, 207] width 10 height 11
click at [864, 265] on span "5" at bounding box center [860, 268] width 17 height 20
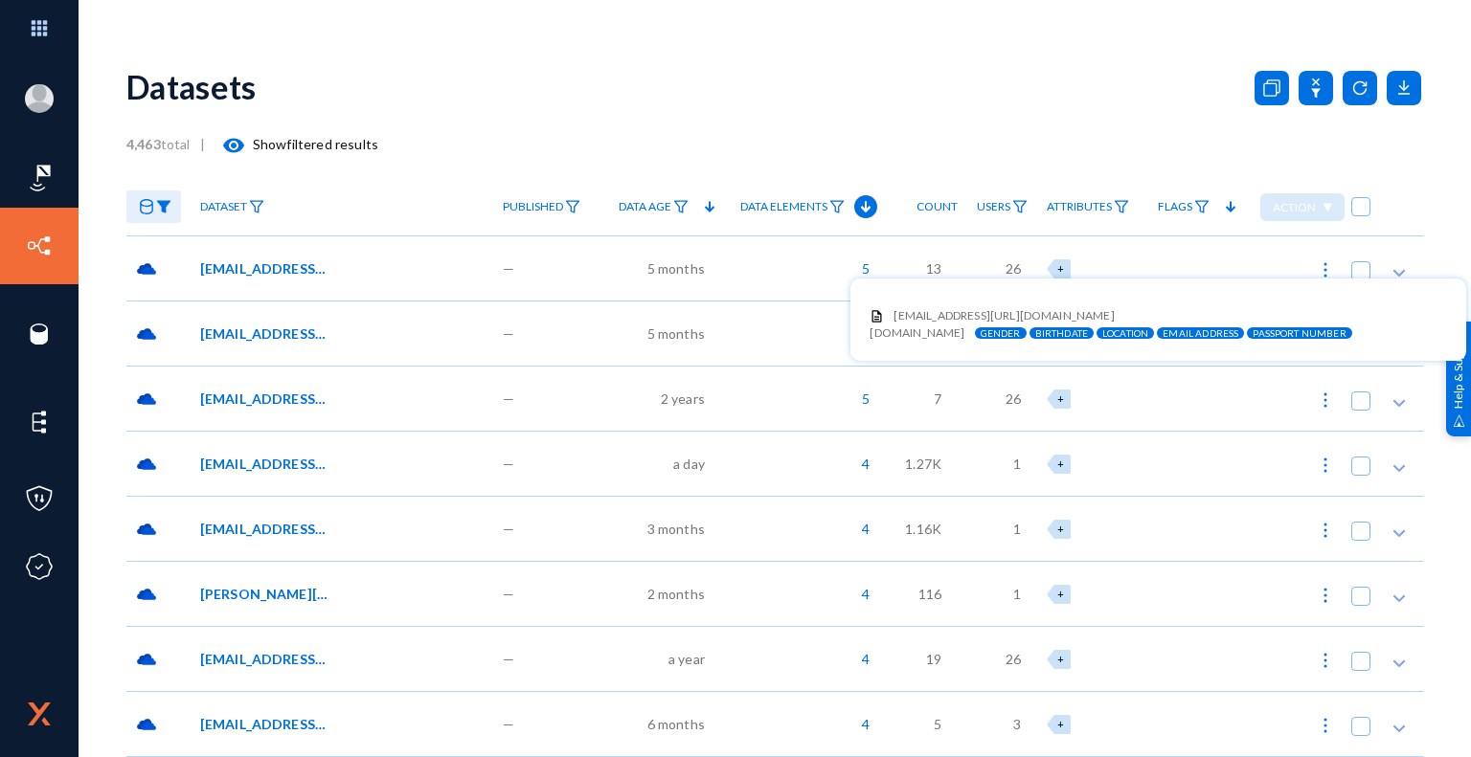
click at [291, 266] on div at bounding box center [735, 378] width 1471 height 757
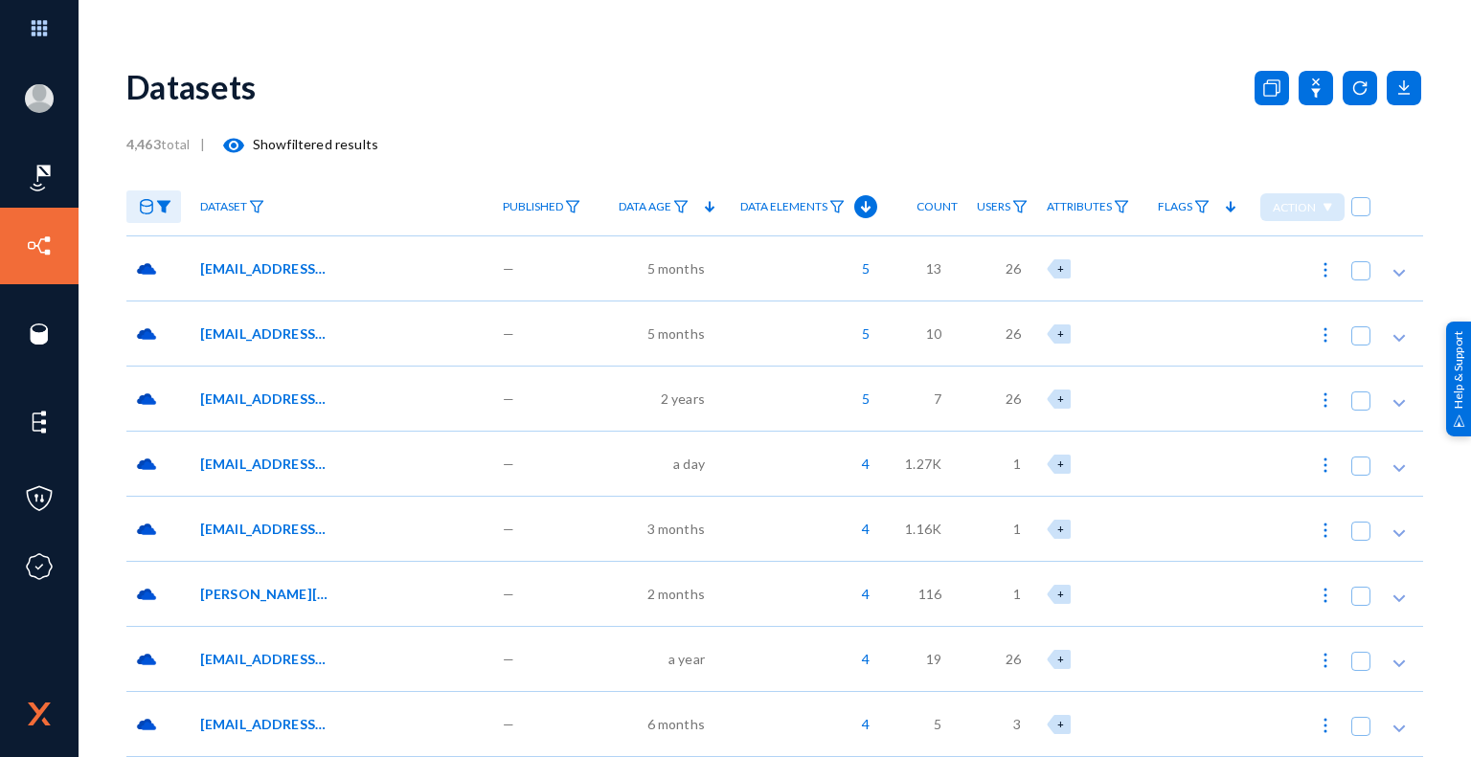
click at [291, 266] on span "[EMAIL_ADDRESS][DOMAIN_NAME]:/OneDrive//Corporate Onboarding Scans/.AL KAWAKEB …" at bounding box center [264, 268] width 129 height 20
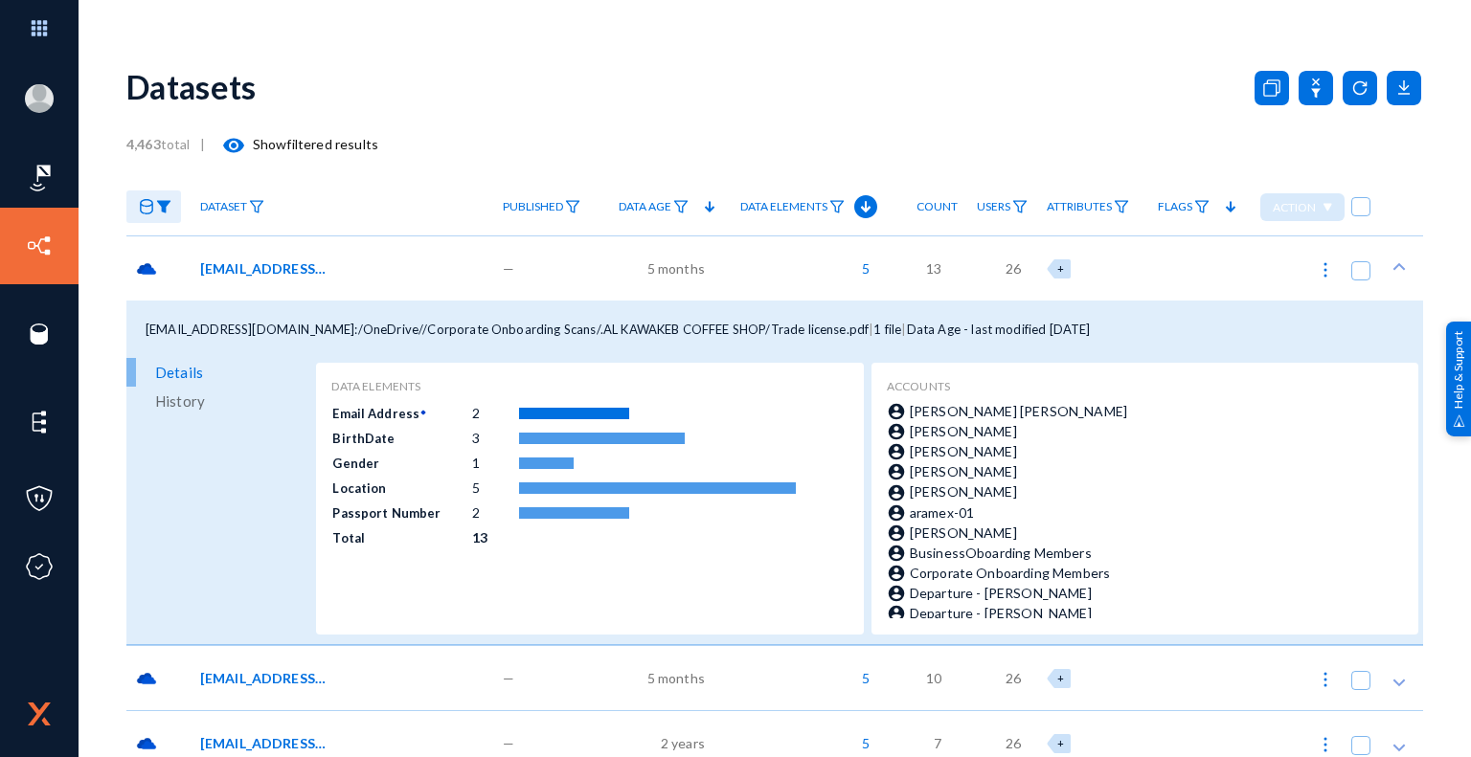
click at [907, 331] on span "Data Age - last modified [DATE]" at bounding box center [999, 329] width 184 height 15
click at [665, 268] on span "5 months" at bounding box center [675, 268] width 57 height 20
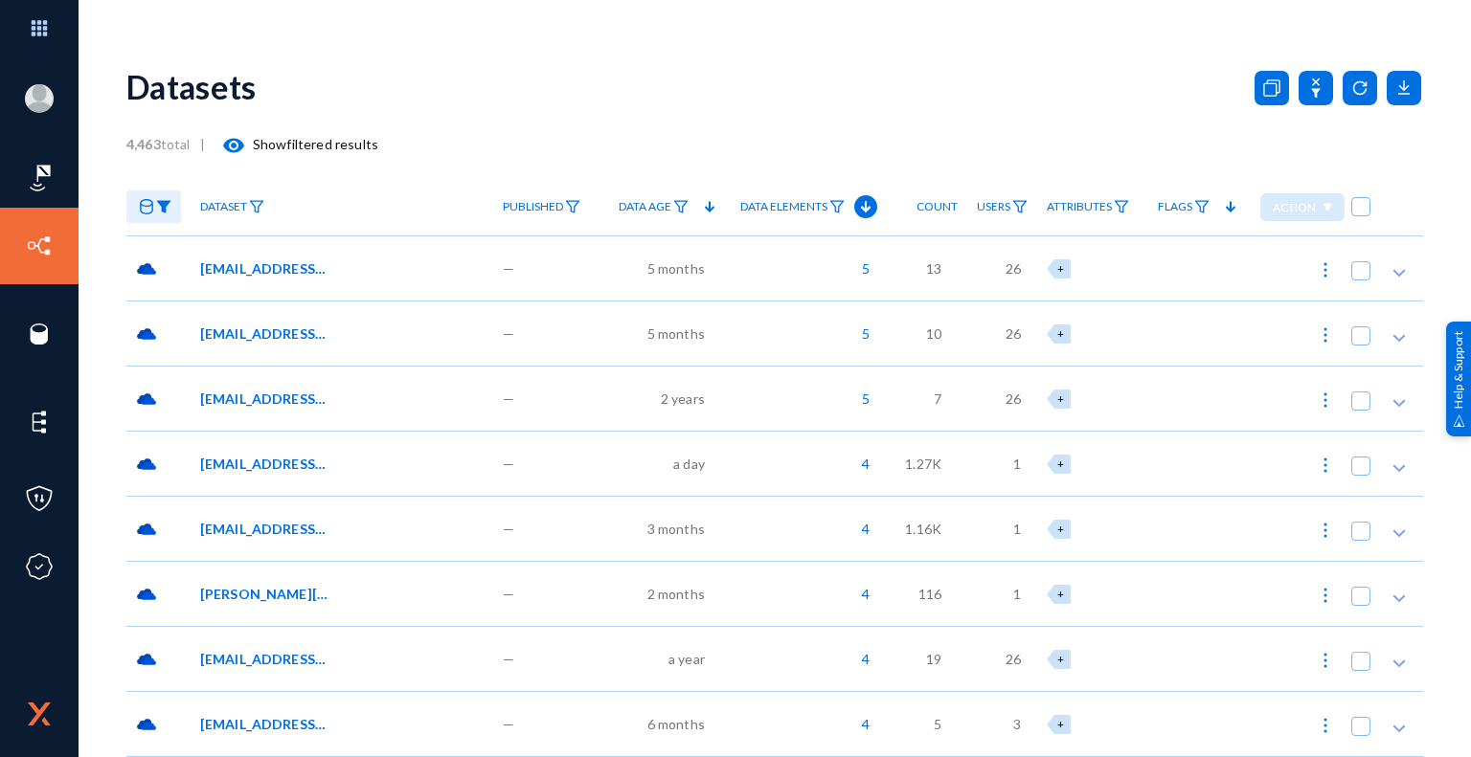
click at [665, 268] on span "5 months" at bounding box center [675, 268] width 57 height 20
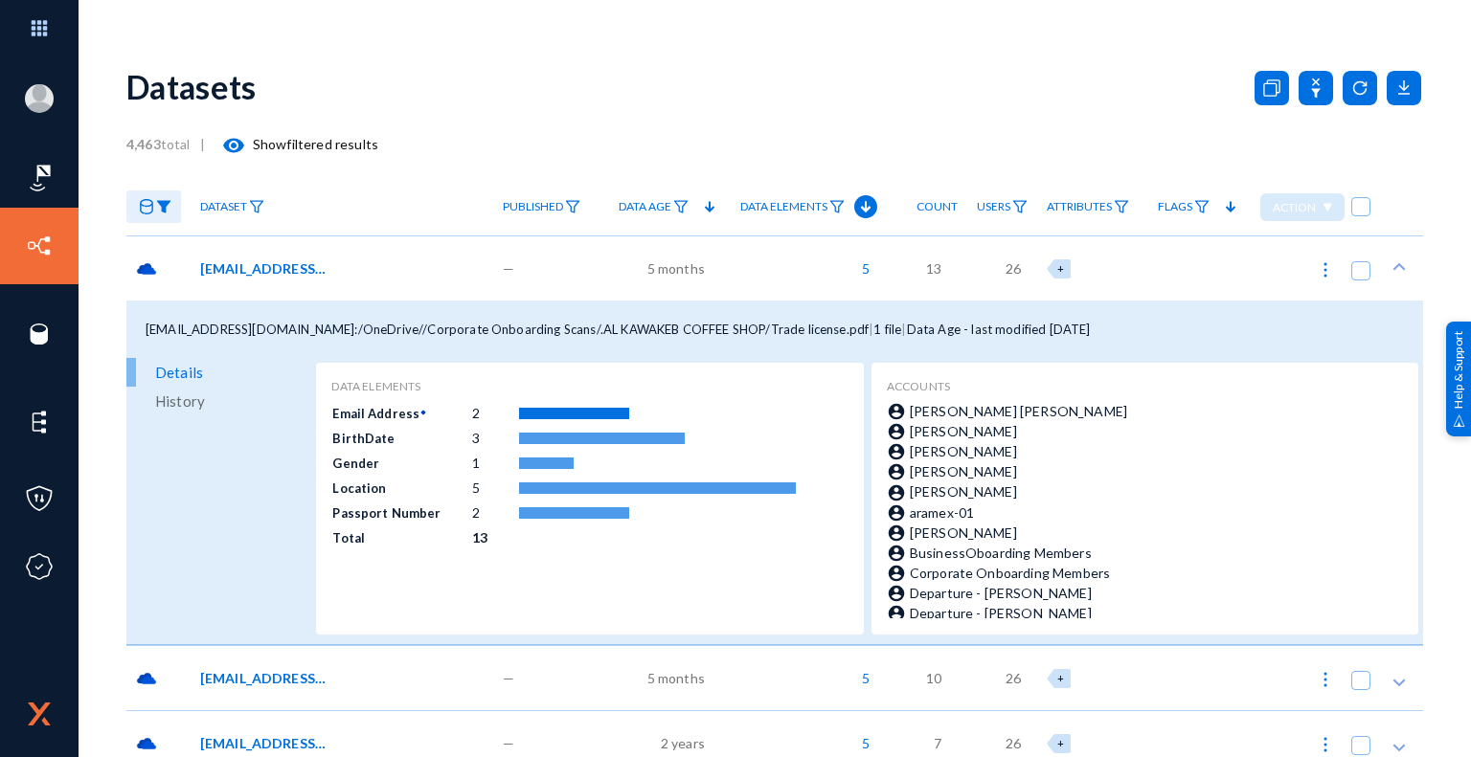
click at [665, 268] on span "5 months" at bounding box center [675, 268] width 57 height 20
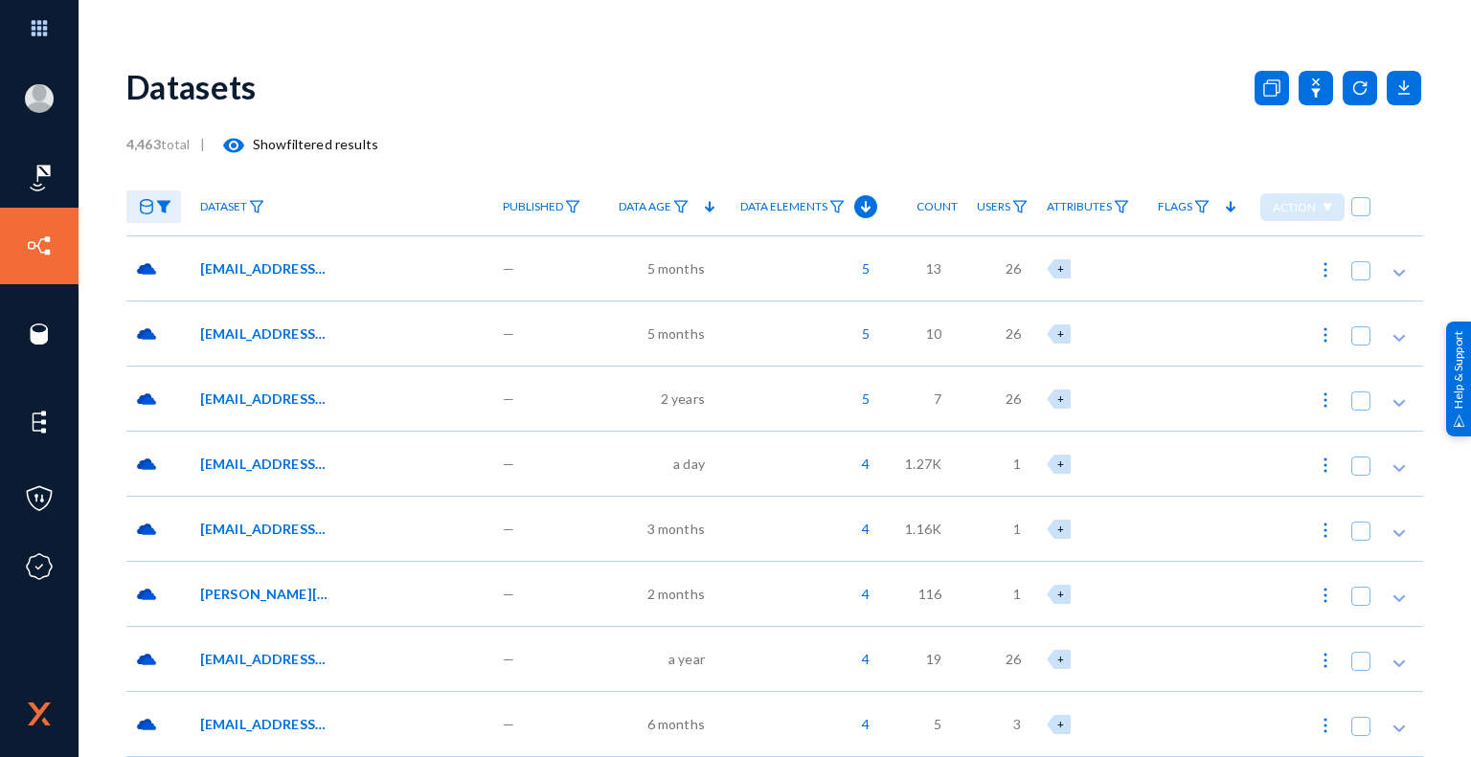
click at [282, 591] on span "[PERSON_NAME][EMAIL_ADDRESS][DOMAIN_NAME]:/Preservation Hold Library//[PERSON_N…" at bounding box center [264, 594] width 129 height 20
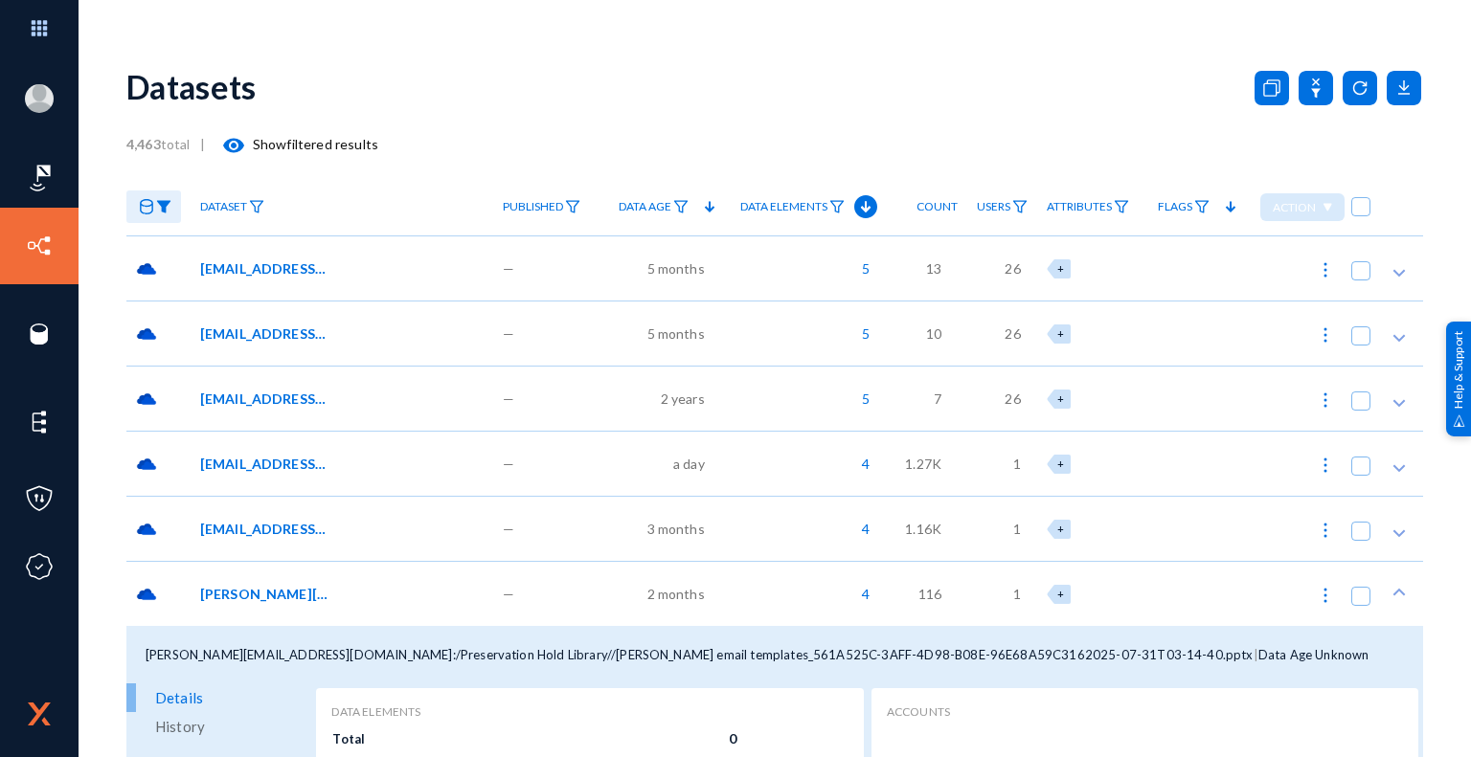
scroll to position [337, 0]
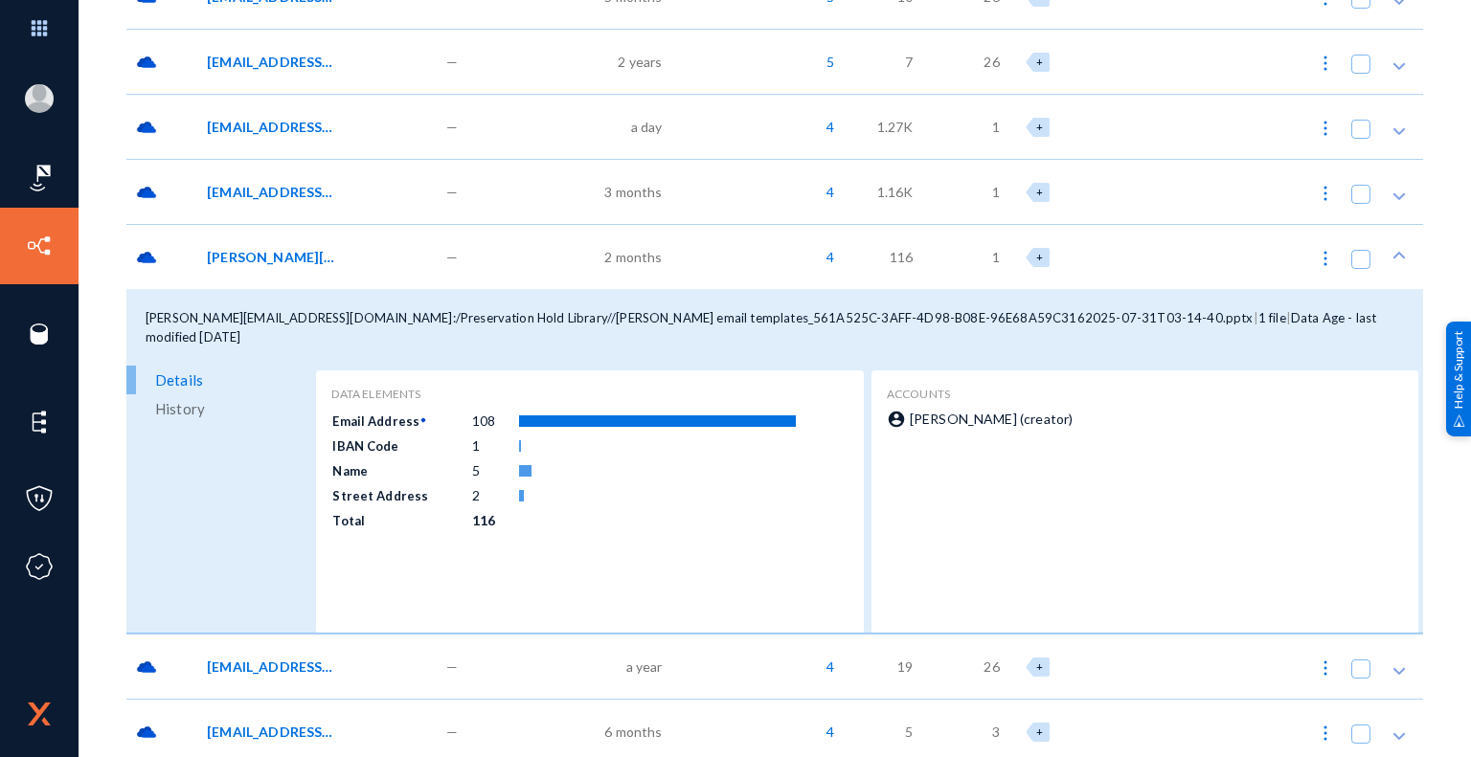
click at [662, 252] on span "2 months" at bounding box center [632, 257] width 57 height 20
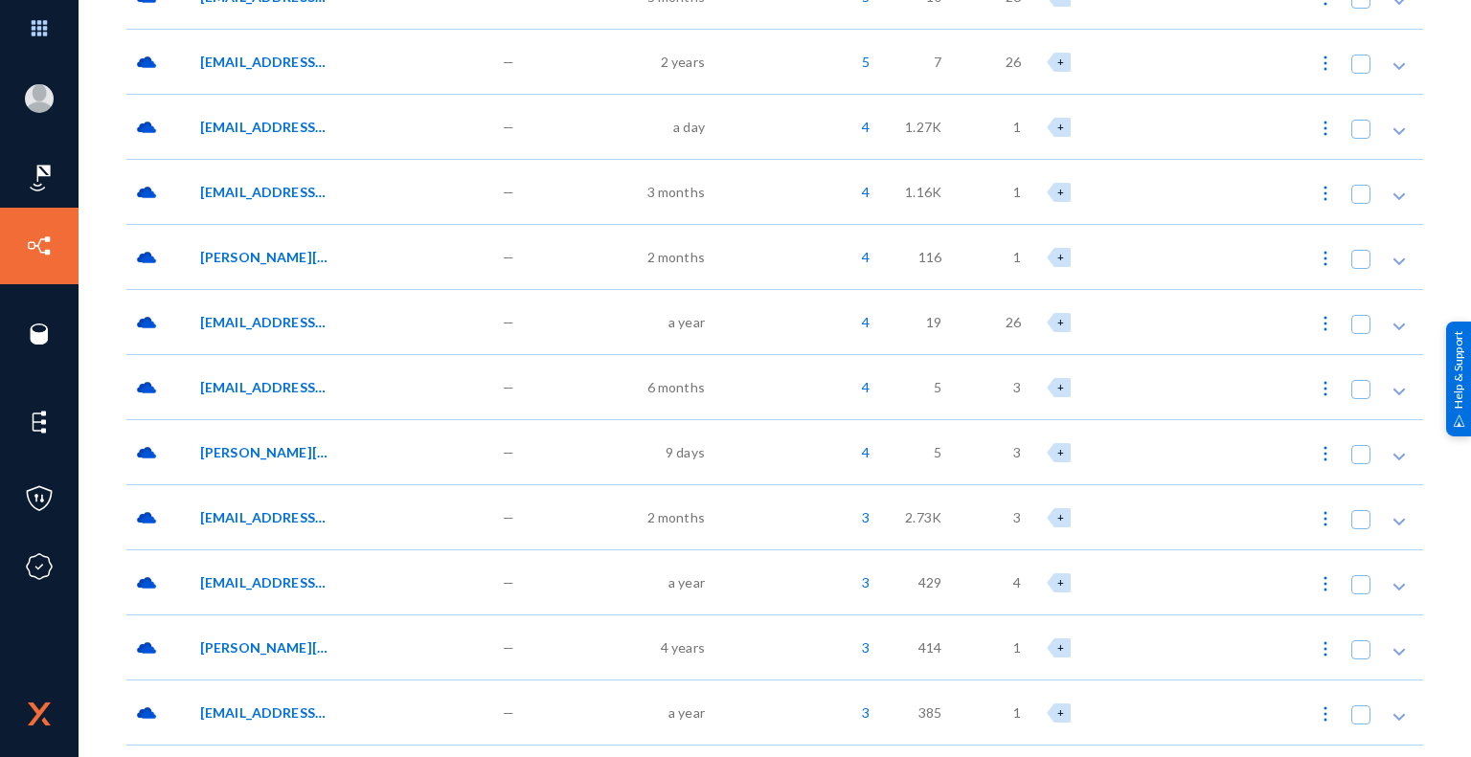
click at [678, 252] on span "2 months" at bounding box center [675, 257] width 57 height 20
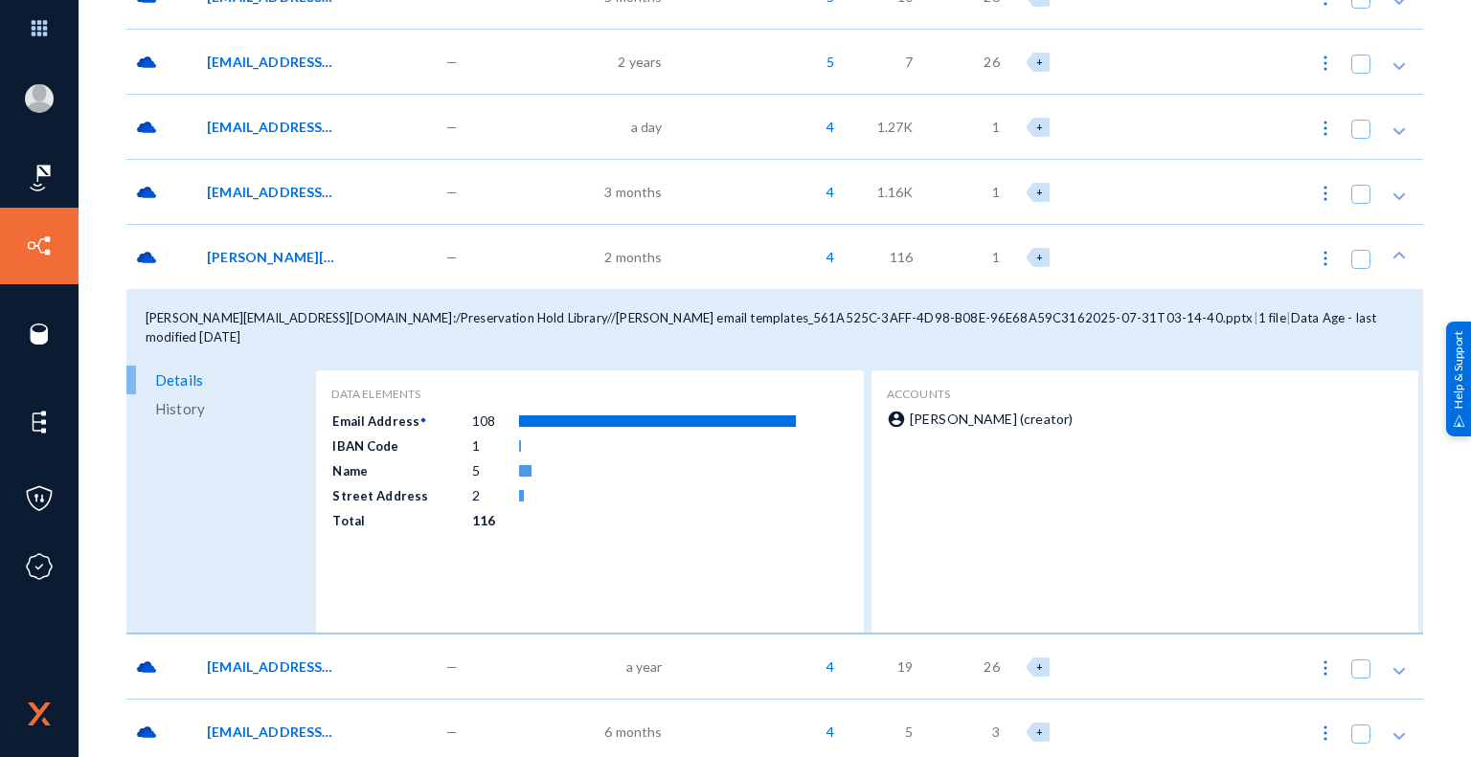
click at [912, 257] on span "116" at bounding box center [900, 257] width 23 height 20
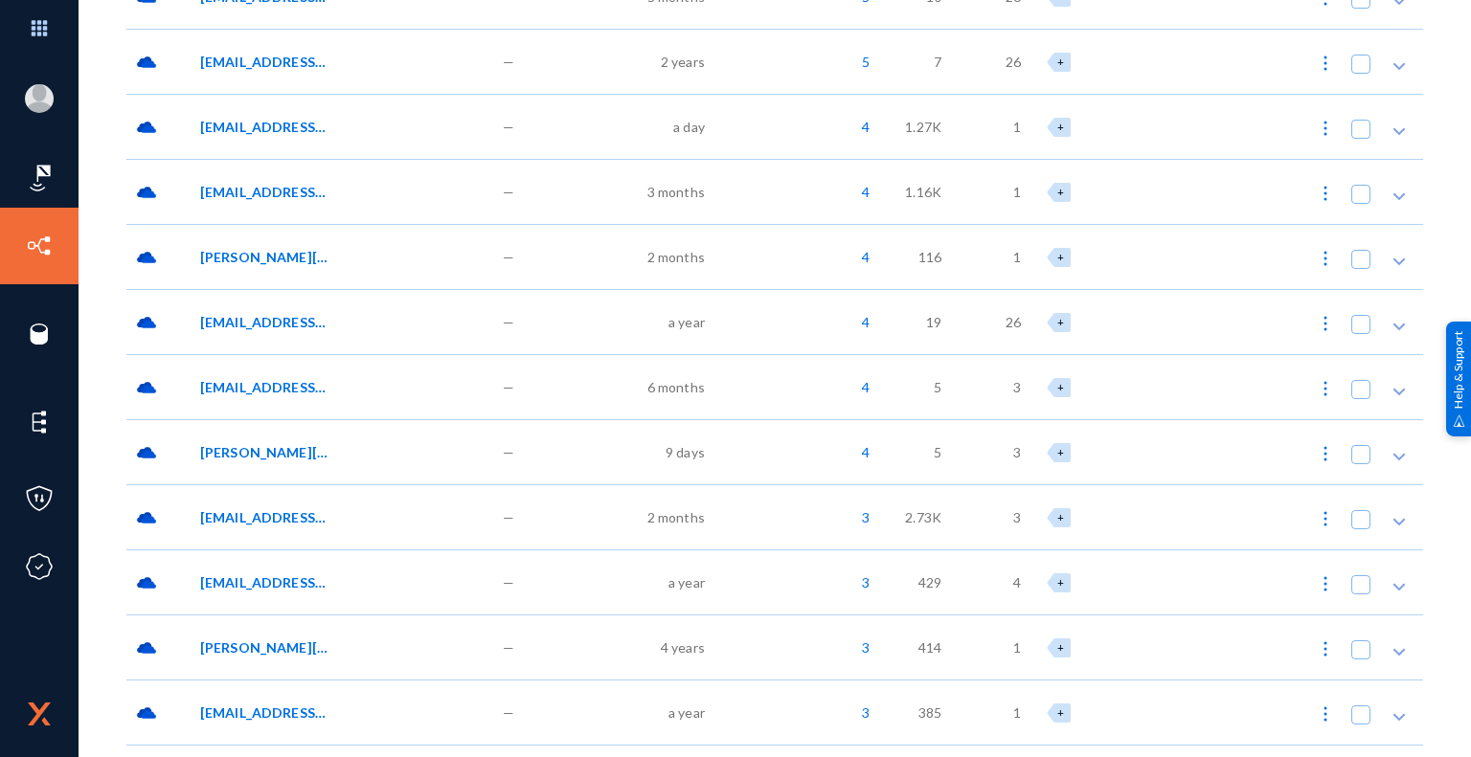
click at [272, 252] on span "[PERSON_NAME][EMAIL_ADDRESS][DOMAIN_NAME]:/Preservation Hold Library//[PERSON_N…" at bounding box center [264, 257] width 129 height 20
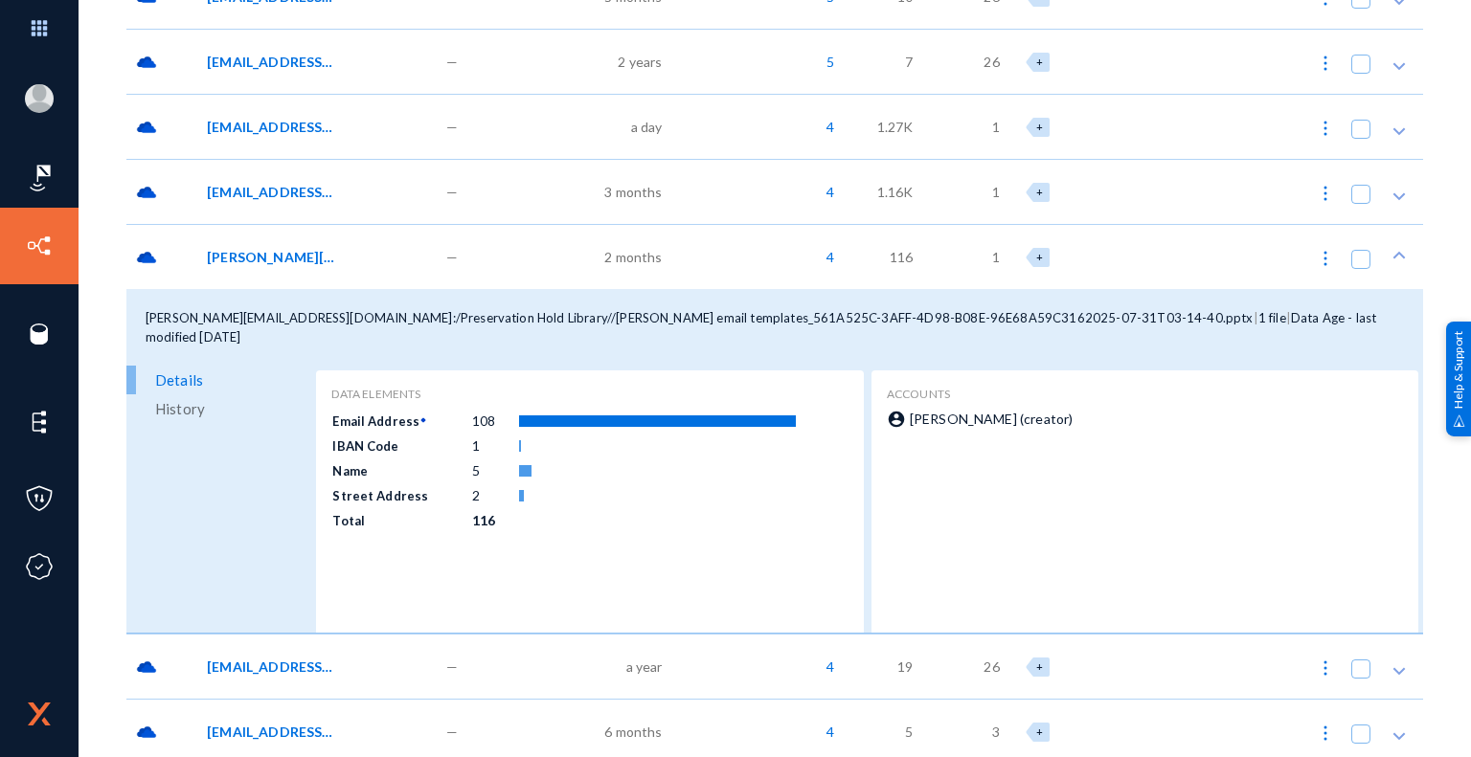
click at [662, 256] on span "2 months" at bounding box center [632, 257] width 57 height 20
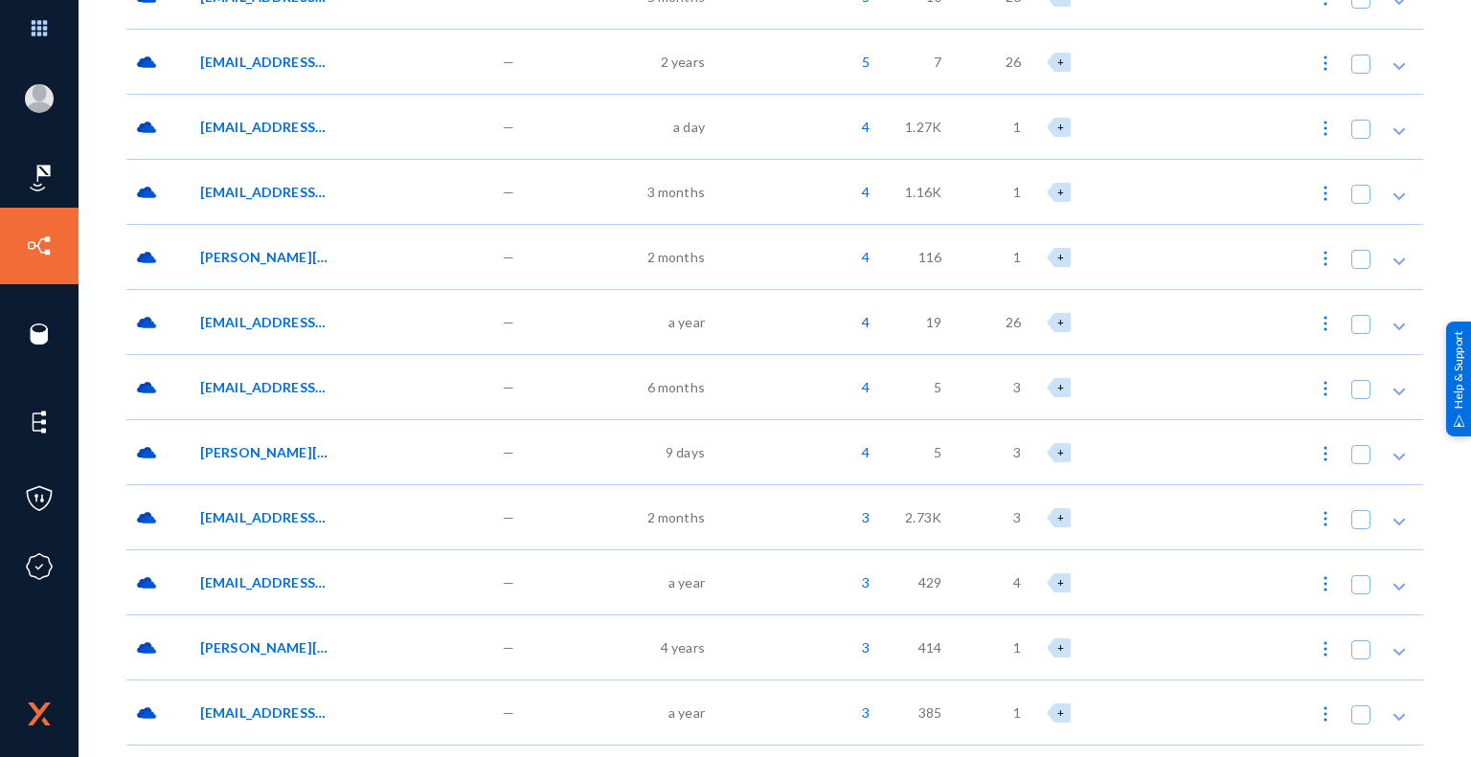
scroll to position [0, 0]
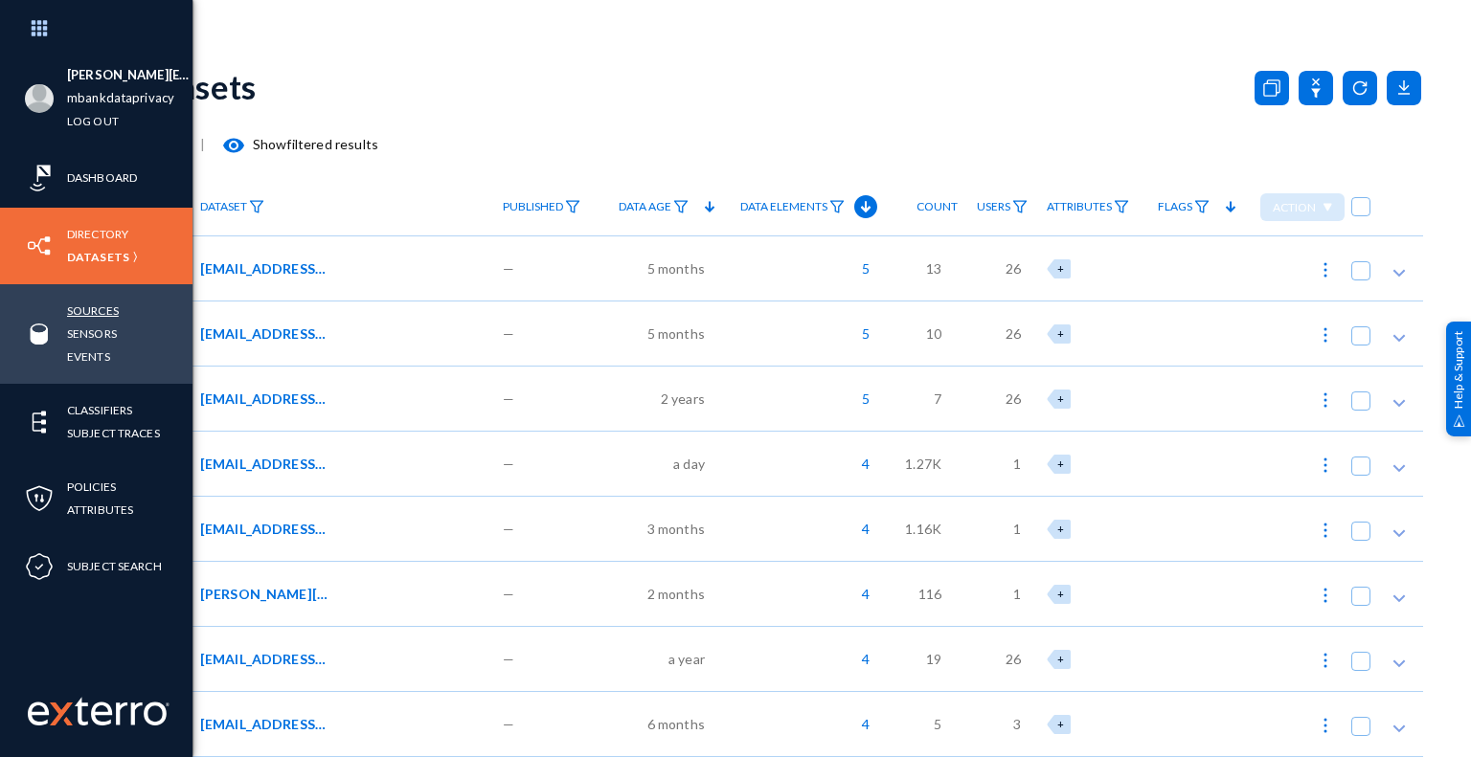
click at [110, 309] on link "Sources" at bounding box center [93, 311] width 52 height 22
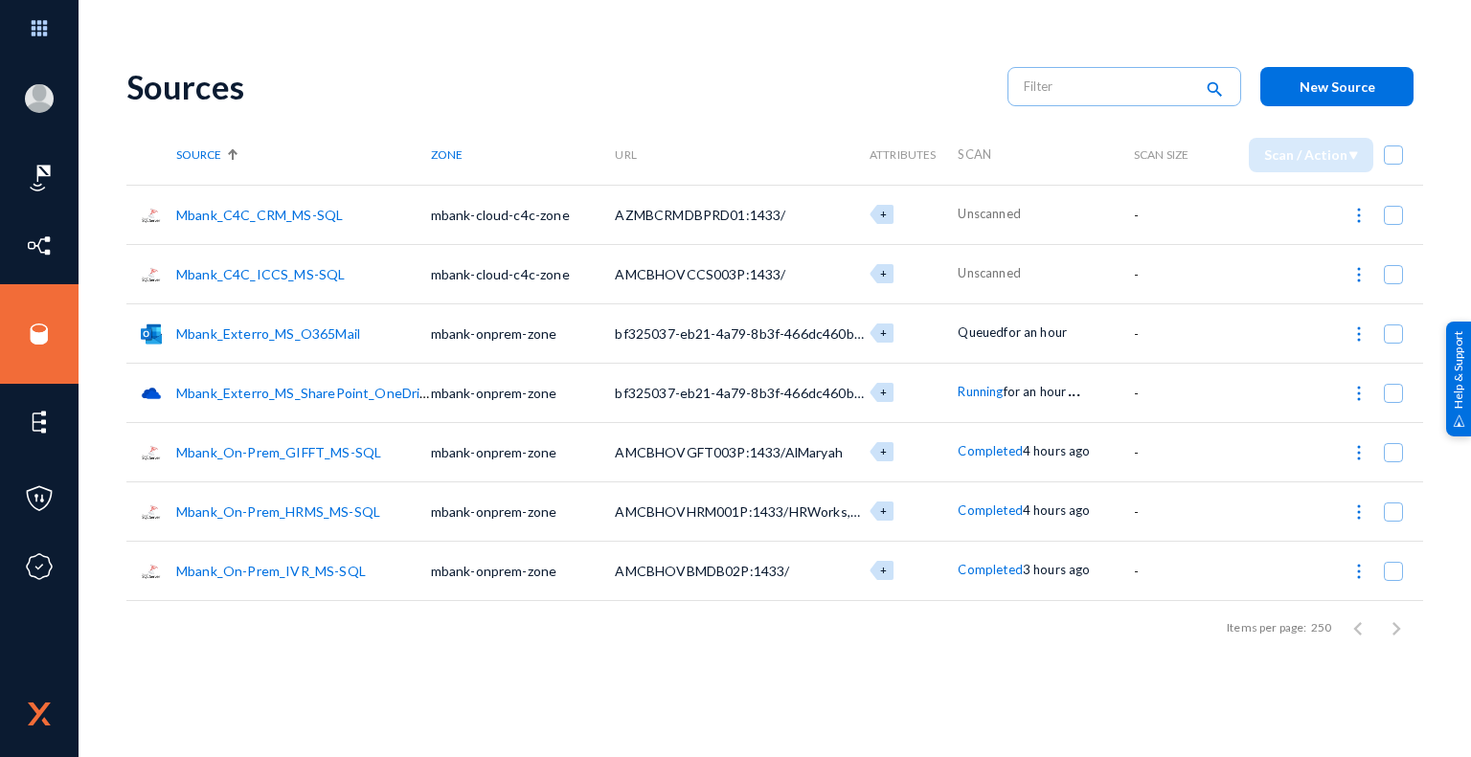
click at [784, 706] on div "Sources search New Source Source Zone URL Attributes Scan Scan Size Scan / Acti…" at bounding box center [774, 402] width 1296 height 709
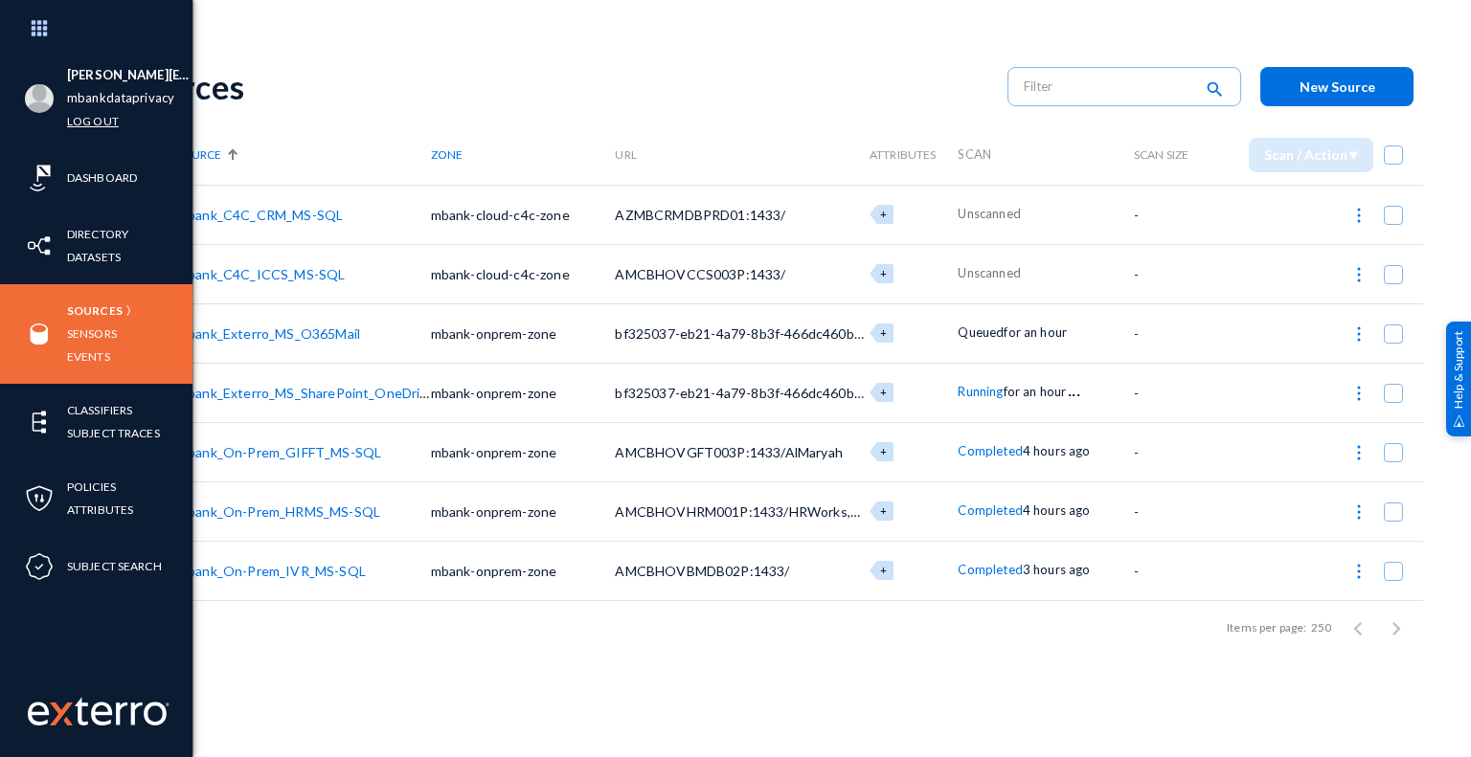
click at [89, 124] on link "Log out" at bounding box center [93, 121] width 52 height 22
